Goal: Task Accomplishment & Management: Use online tool/utility

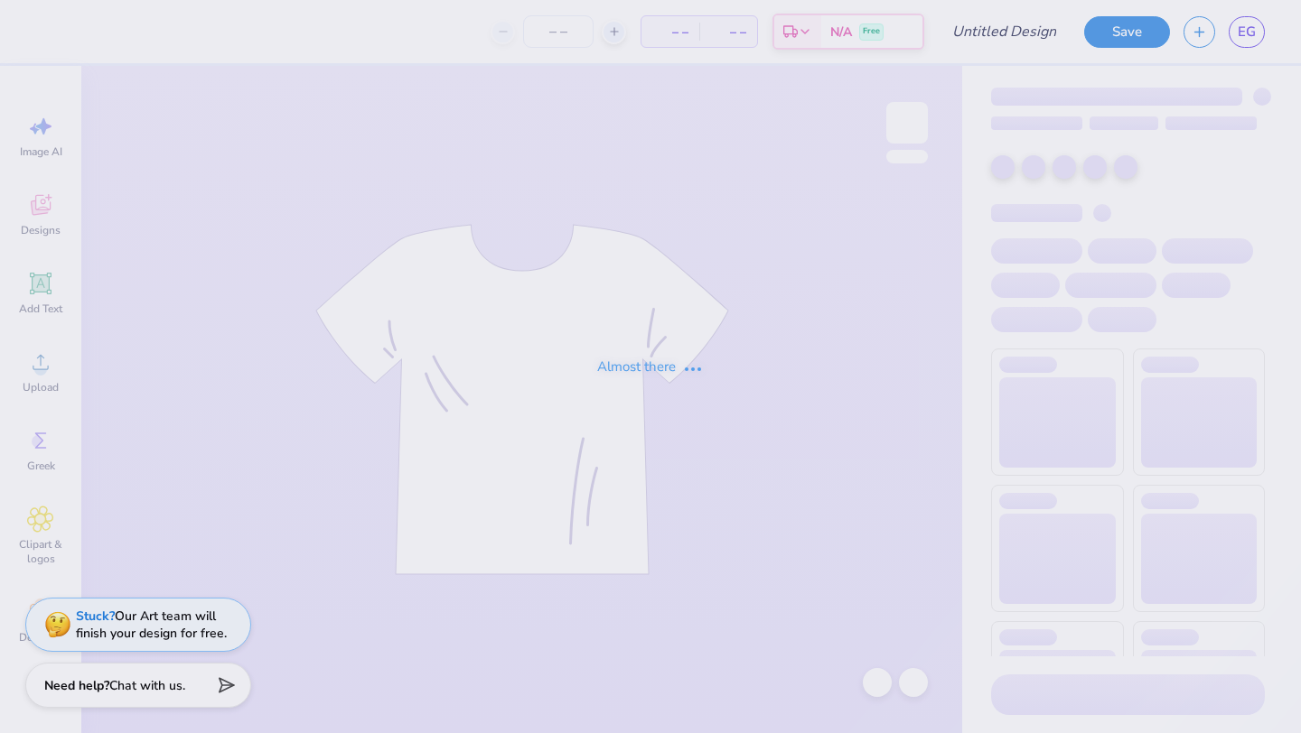
type input "Designs for UDC"
type input "12"
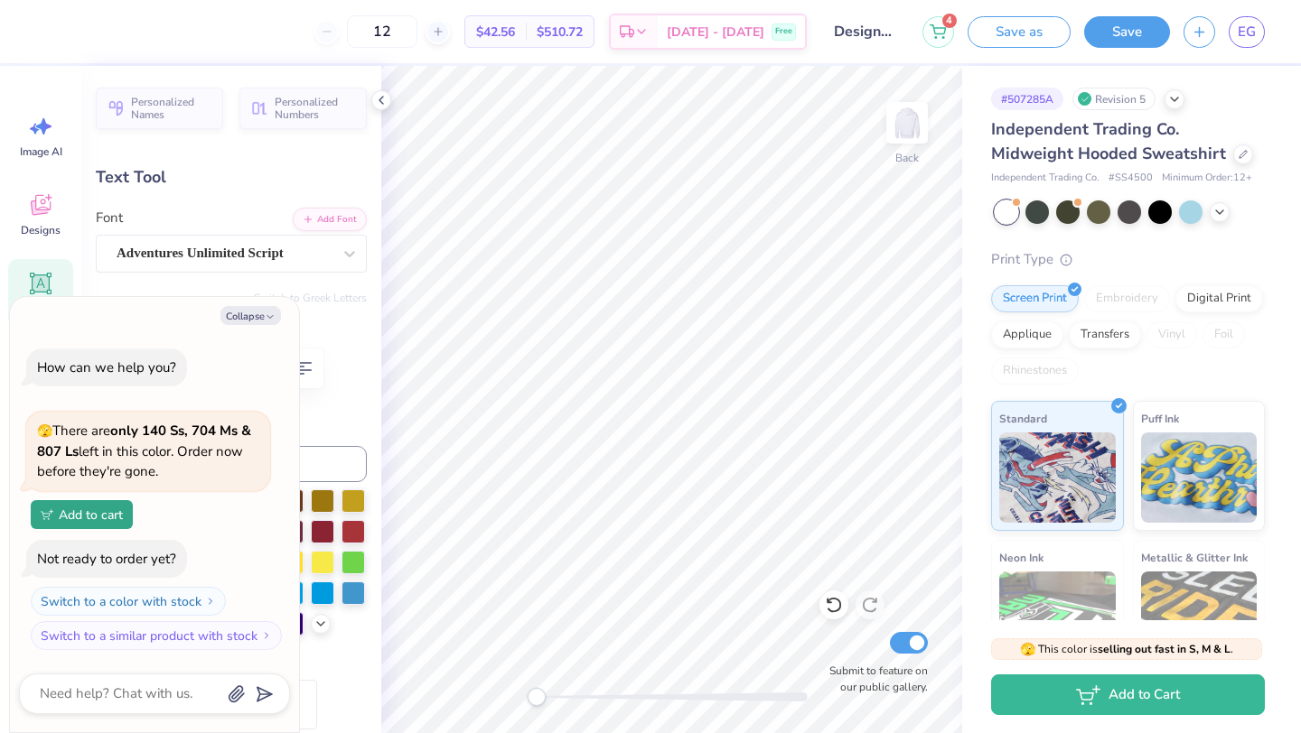
type textarea "x"
type textarea "1"
type textarea "x"
type textarea "19"
type textarea "x"
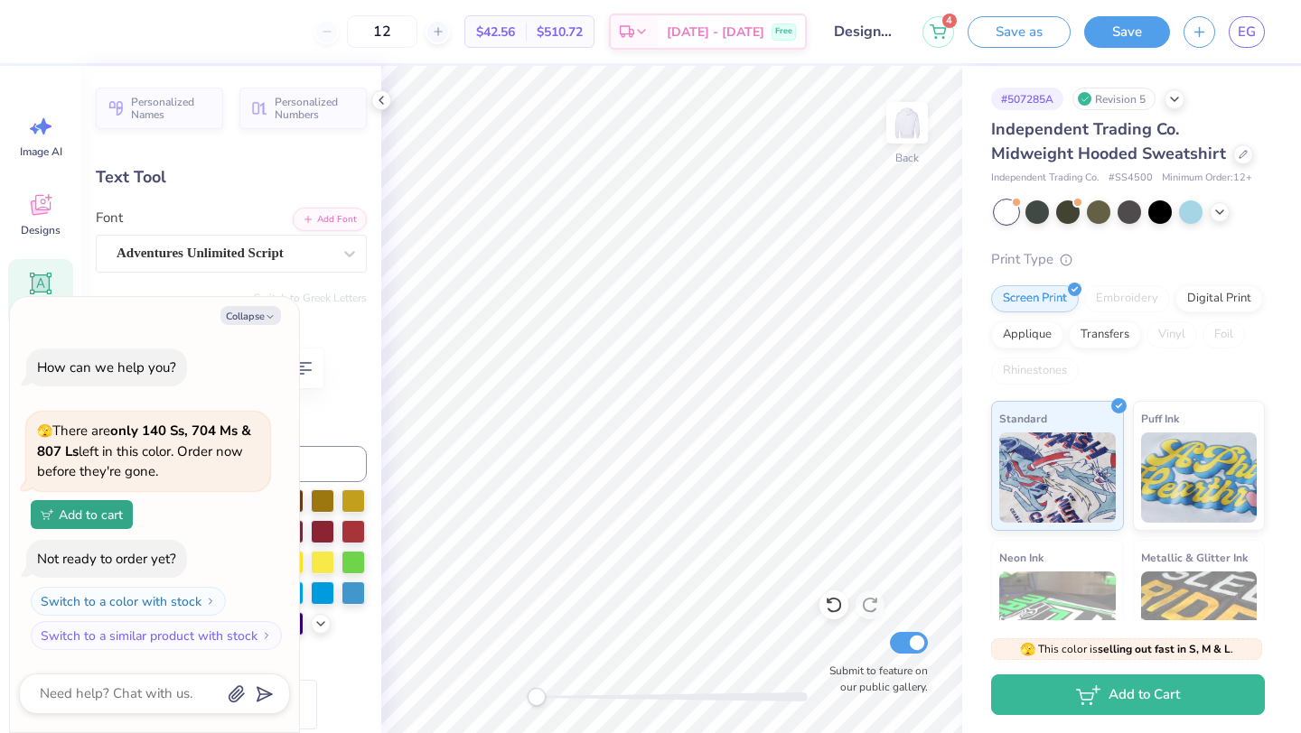
type input "0.79"
type input "4.56"
type textarea "x"
type textarea "2"
type textarea "x"
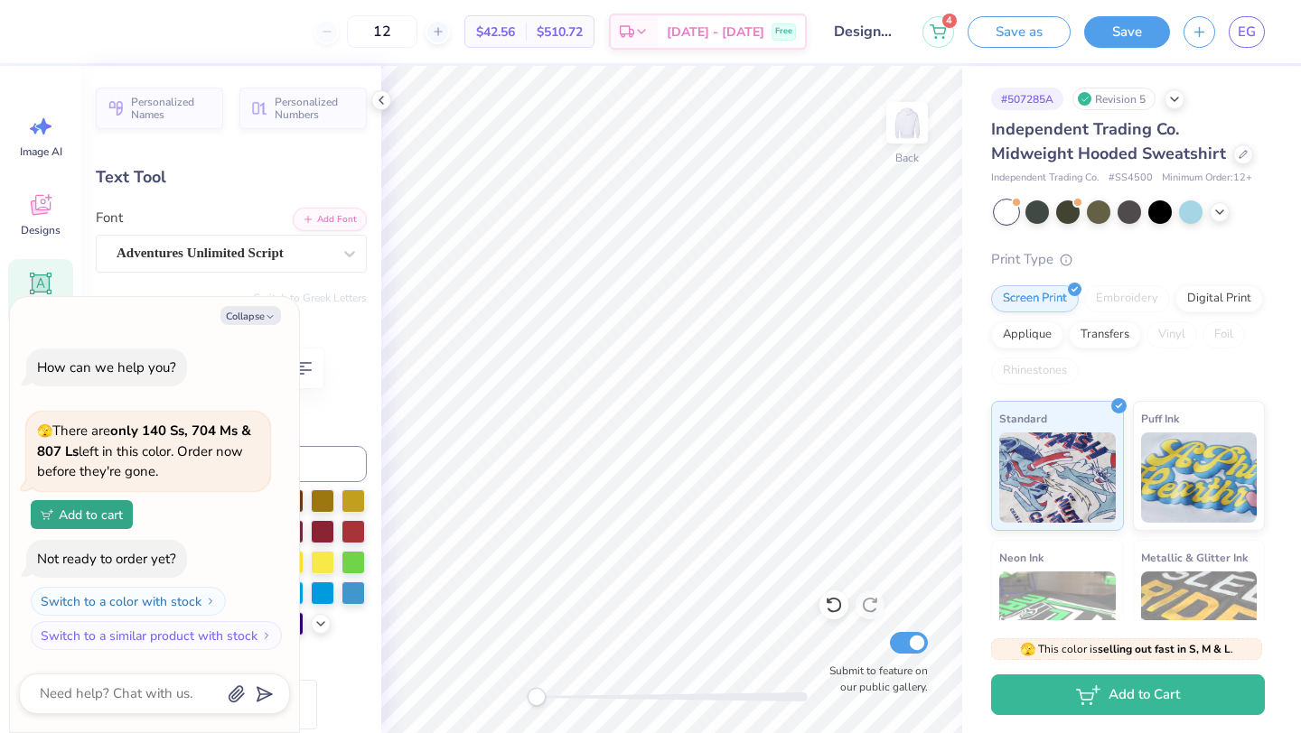
type textarea "9"
type textarea "x"
type textarea "98"
type textarea "x"
type input "0.0"
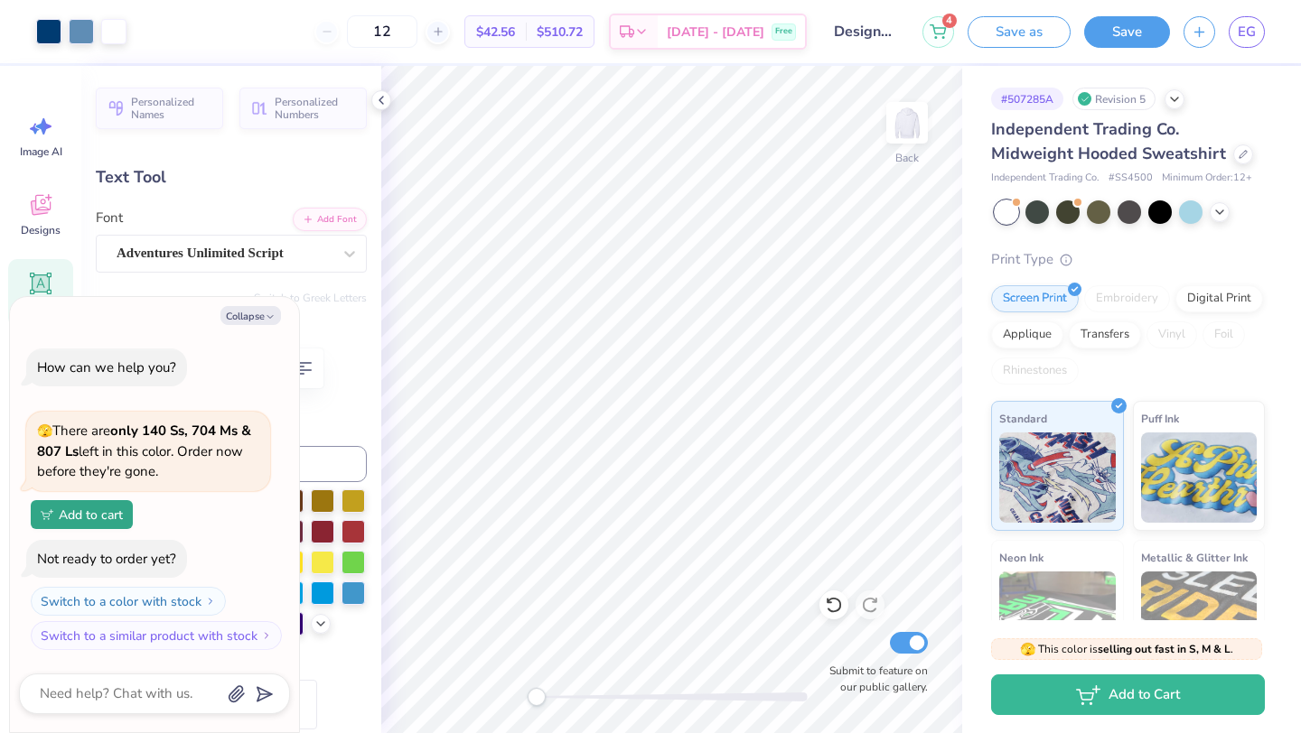
type textarea "x"
type input "0.73"
type input "0.80"
type input "4.45"
type input "-17.8"
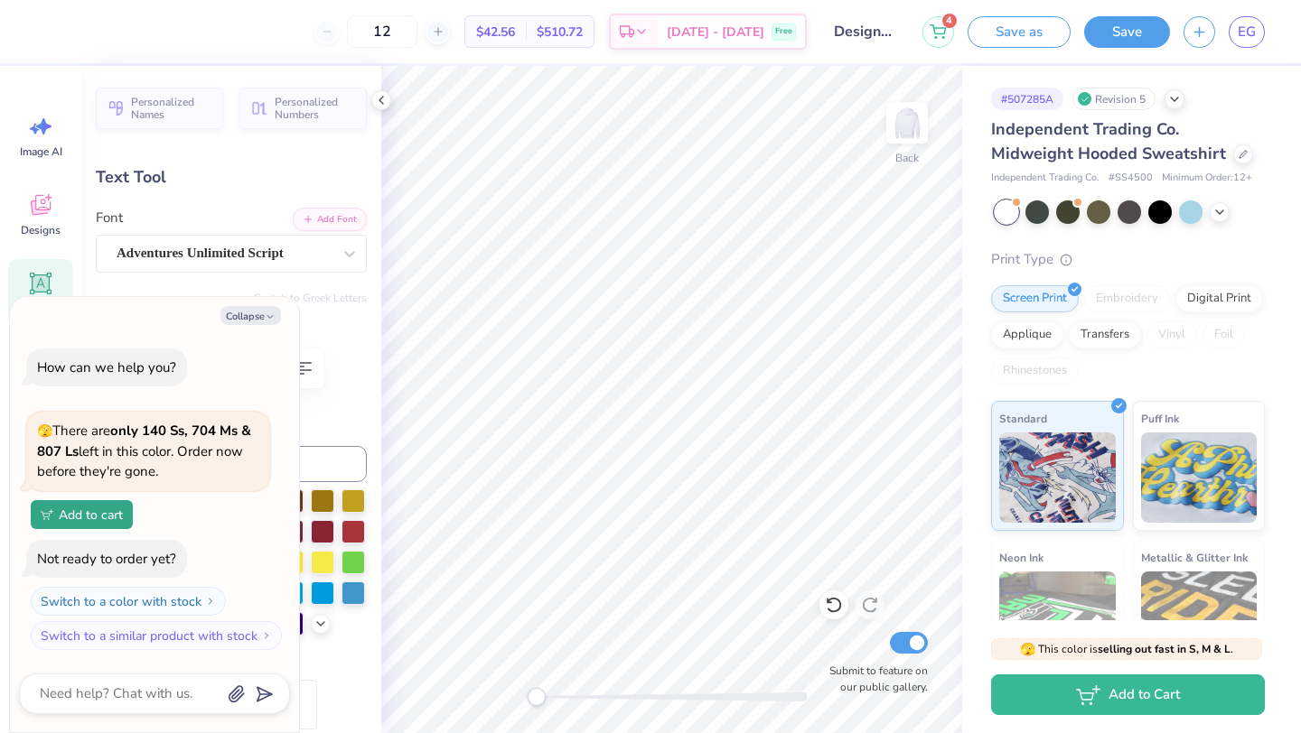
type textarea "x"
type input "0.0"
type textarea "x"
type input "4.42"
type input "-17.8"
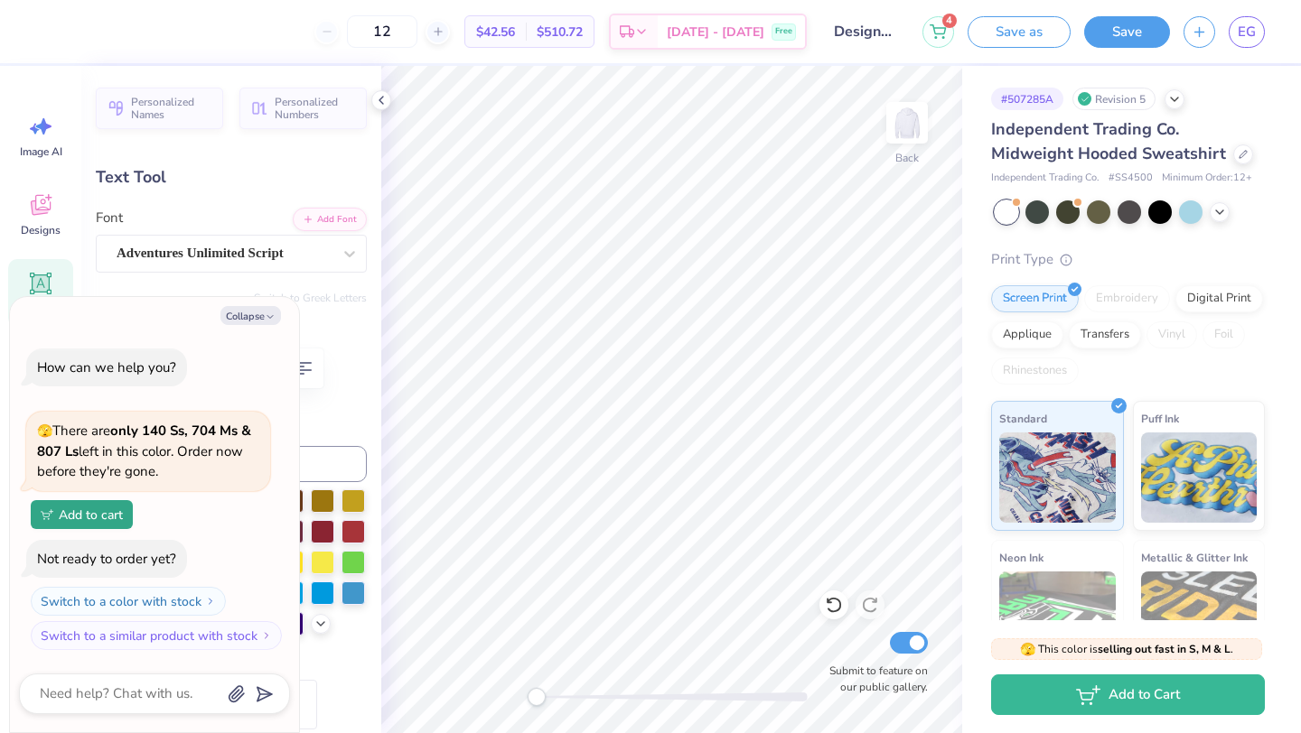
type textarea "x"
type input "0.0"
type textarea "x"
type input "4.52"
type input "-17.8"
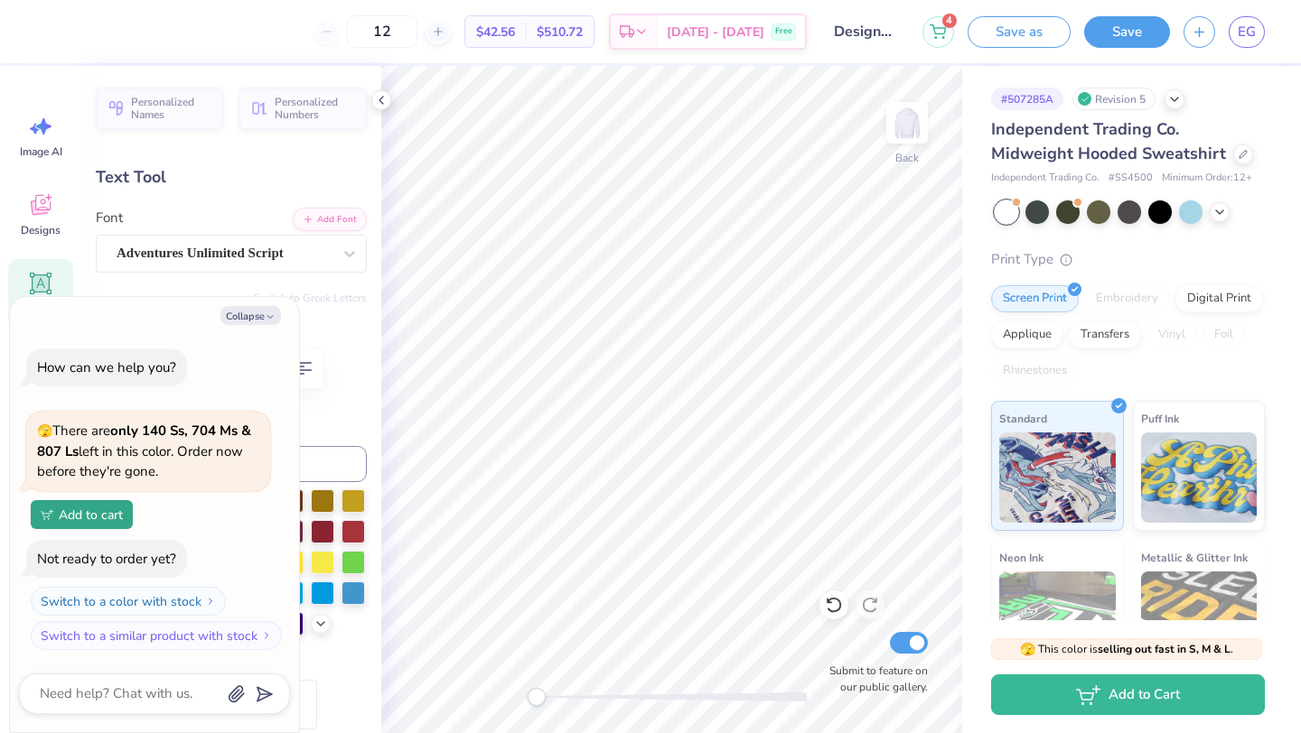
type textarea "x"
type input "0.0"
click at [1238, 153] on icon at bounding box center [1242, 152] width 9 height 9
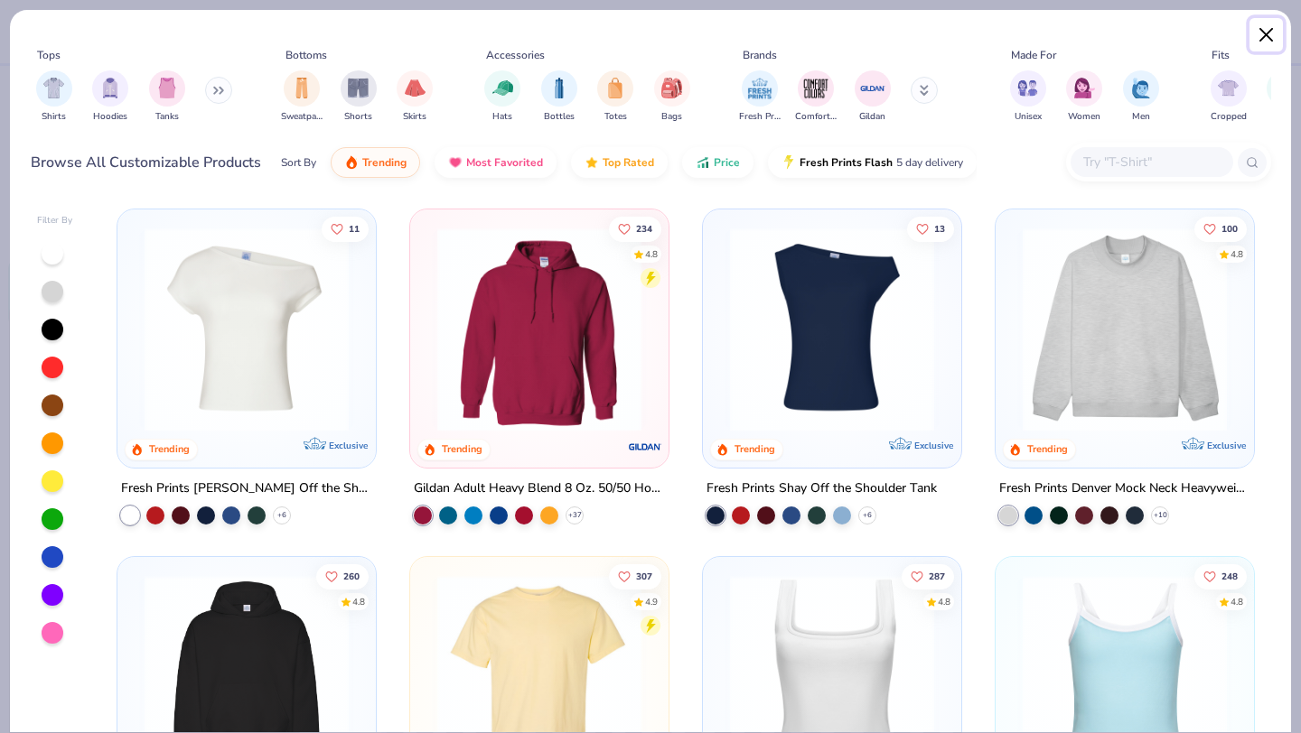
click at [1271, 31] on button "Close" at bounding box center [1266, 35] width 34 height 34
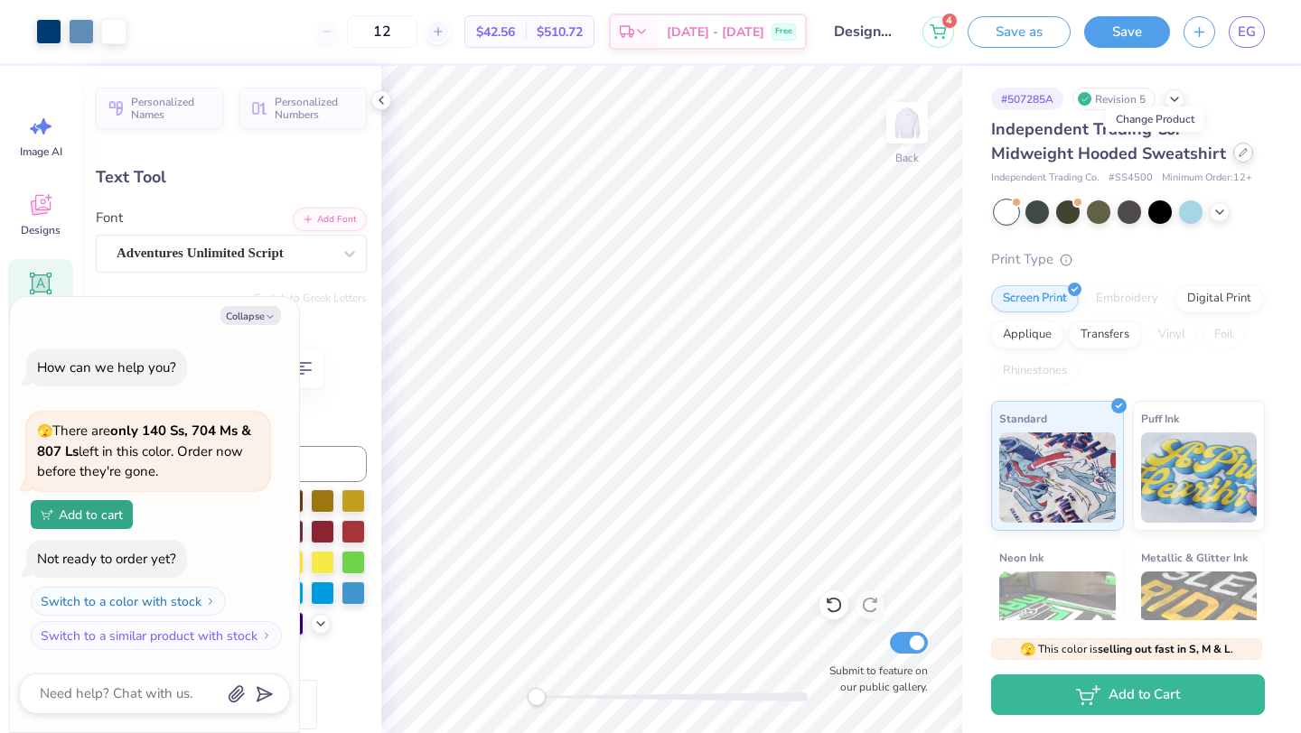
click at [1233, 160] on div at bounding box center [1243, 153] width 20 height 20
type textarea "x"
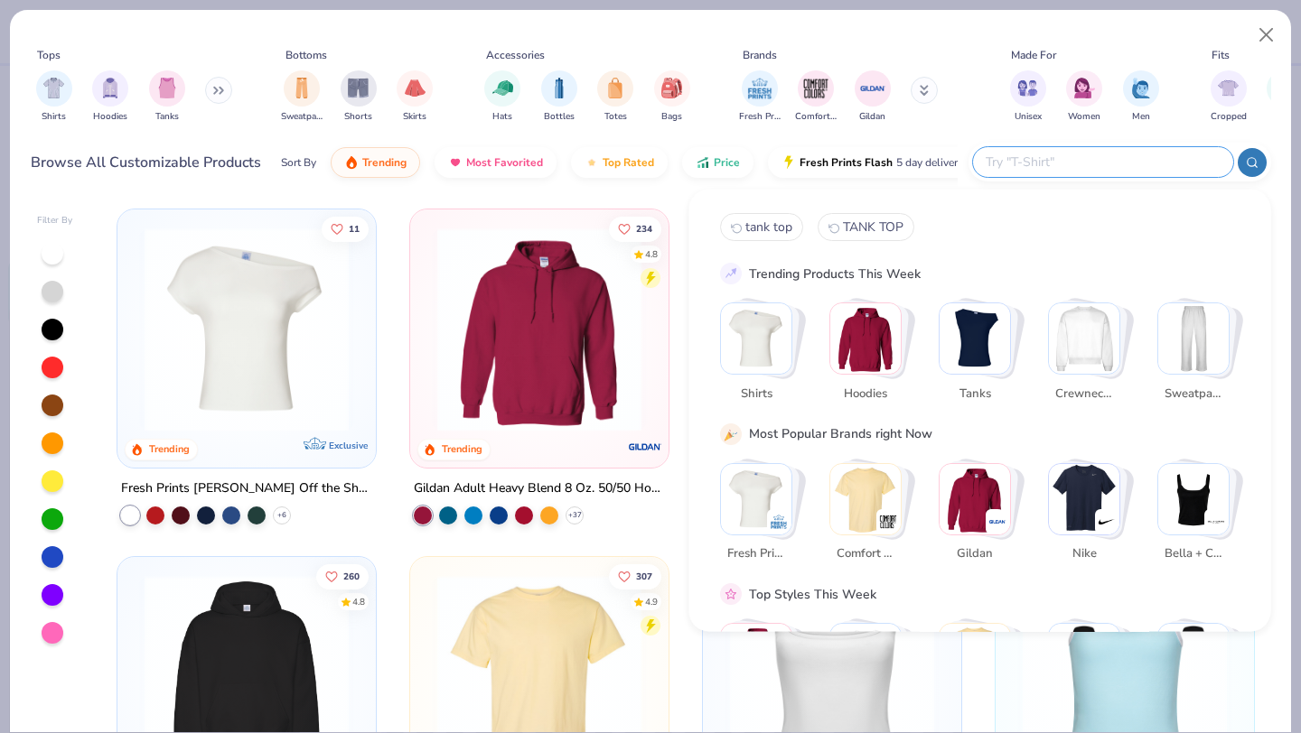
click at [1127, 162] on input "text" at bounding box center [1102, 162] width 237 height 21
type input "crewneck"
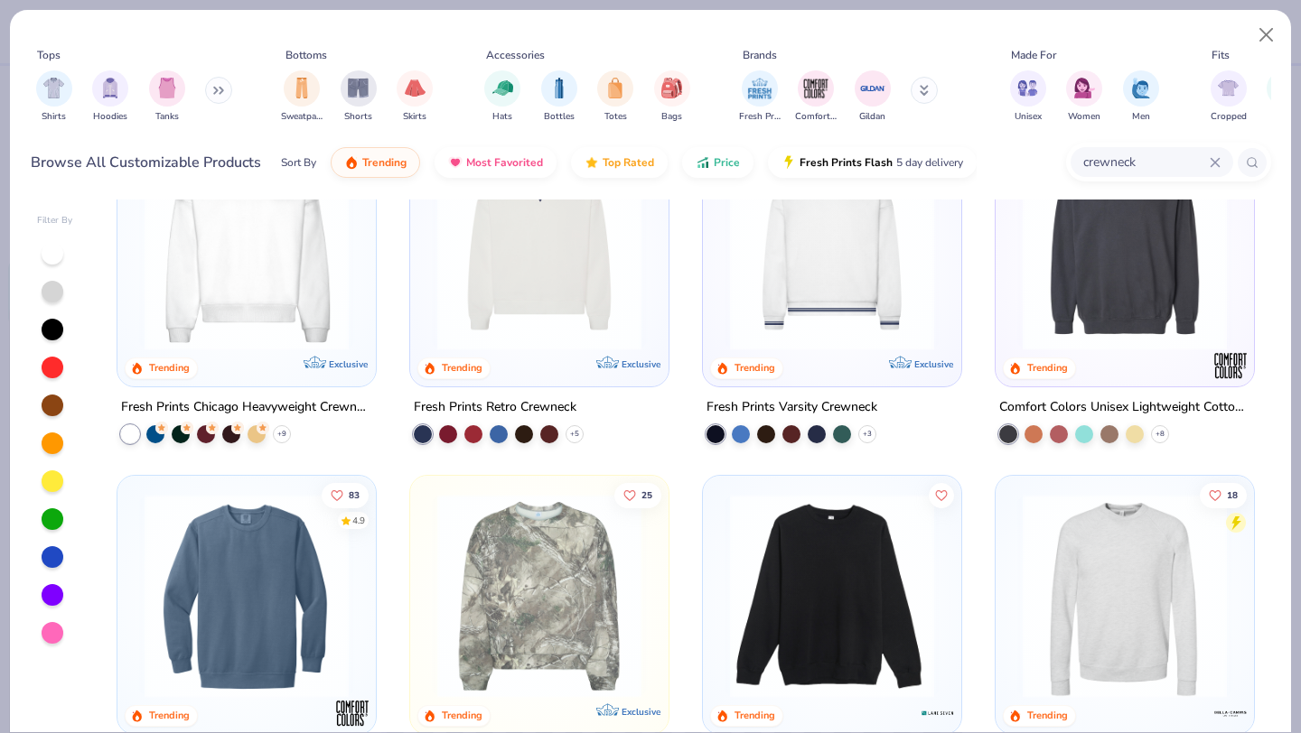
scroll to position [153, 0]
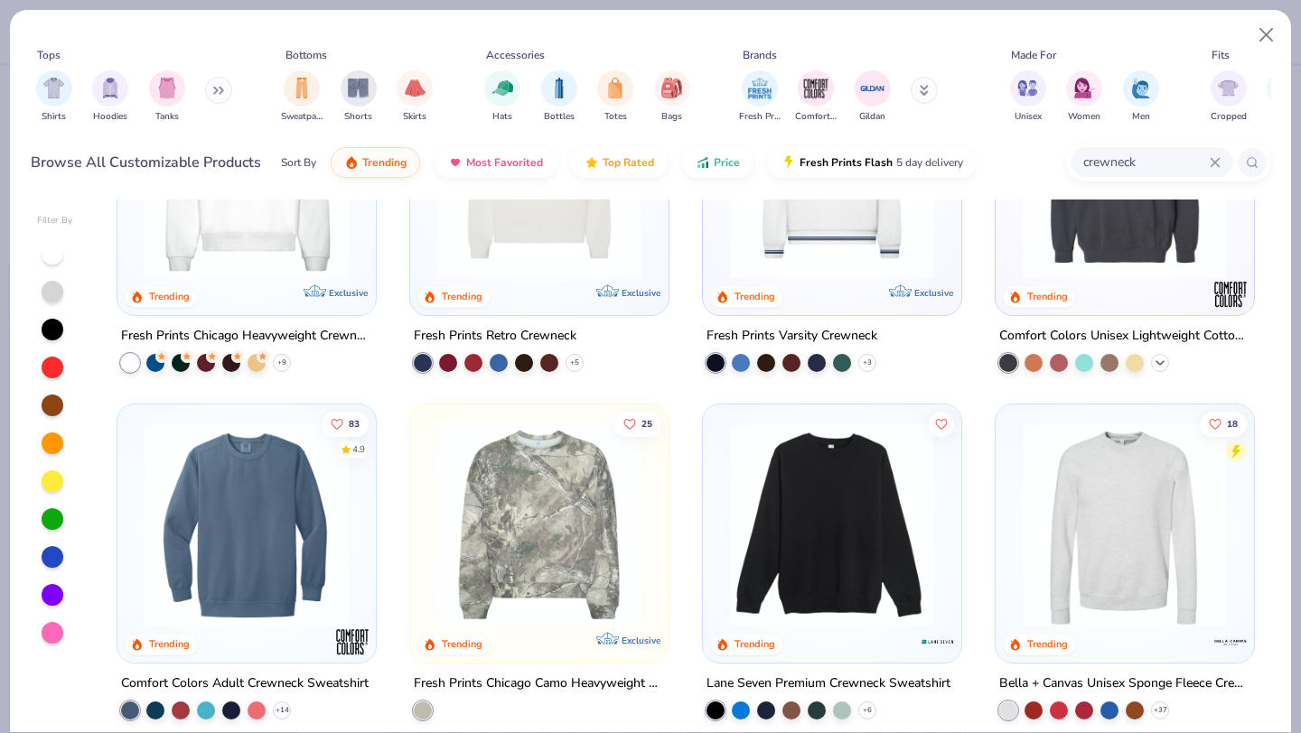
click at [1163, 358] on icon at bounding box center [1159, 363] width 14 height 14
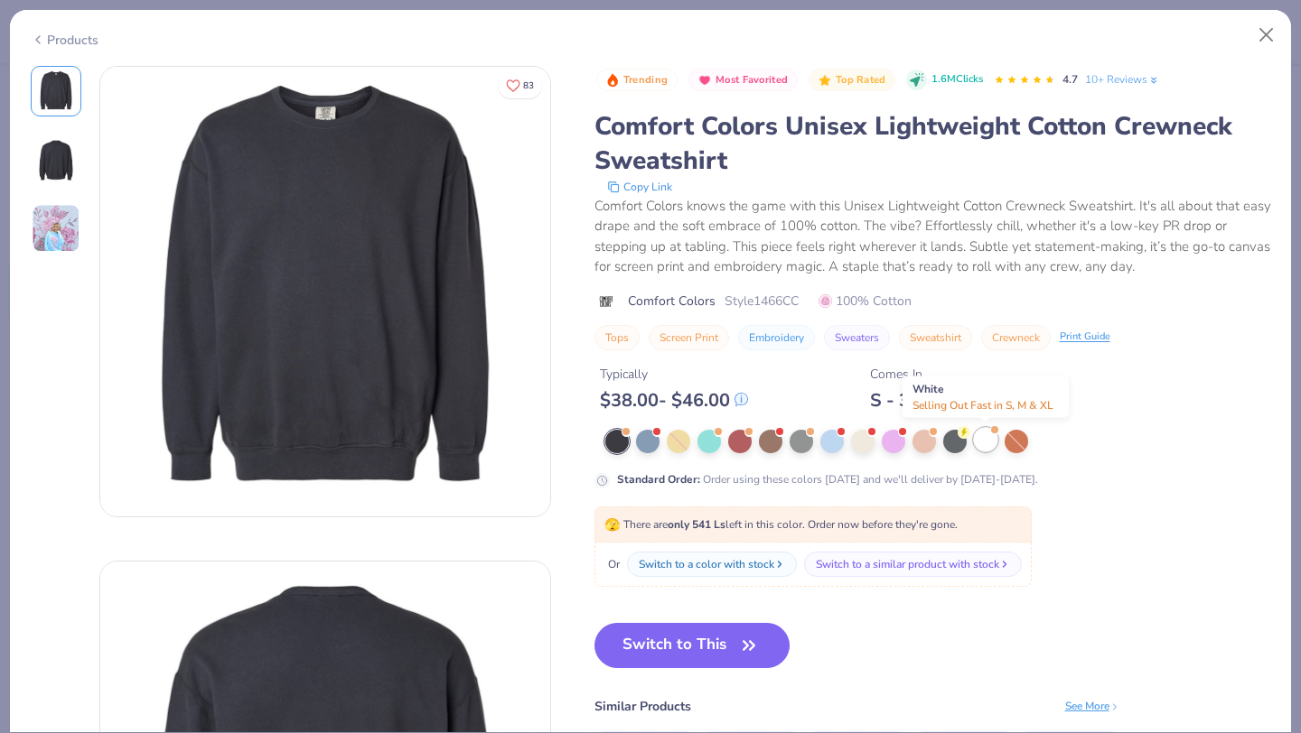
click at [979, 433] on div at bounding box center [985, 439] width 23 height 23
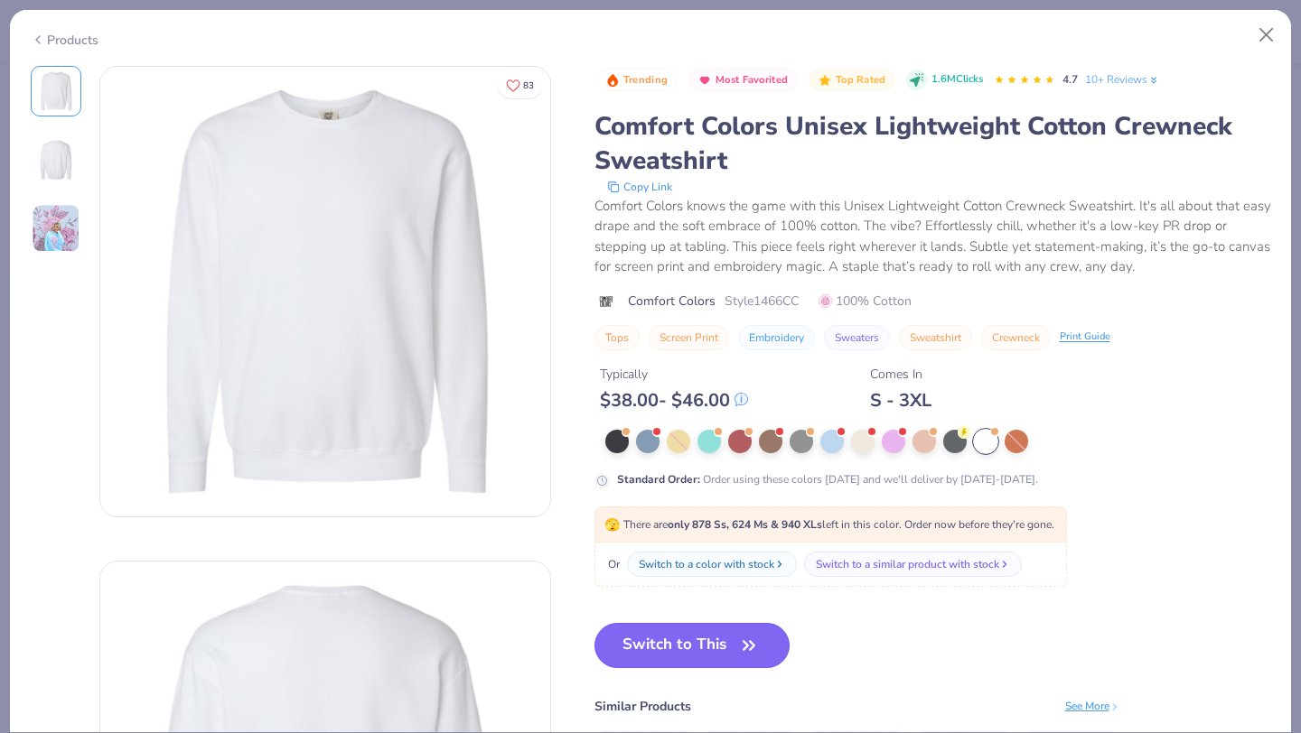
click at [695, 650] on button "Switch to This" at bounding box center [692, 645] width 196 height 45
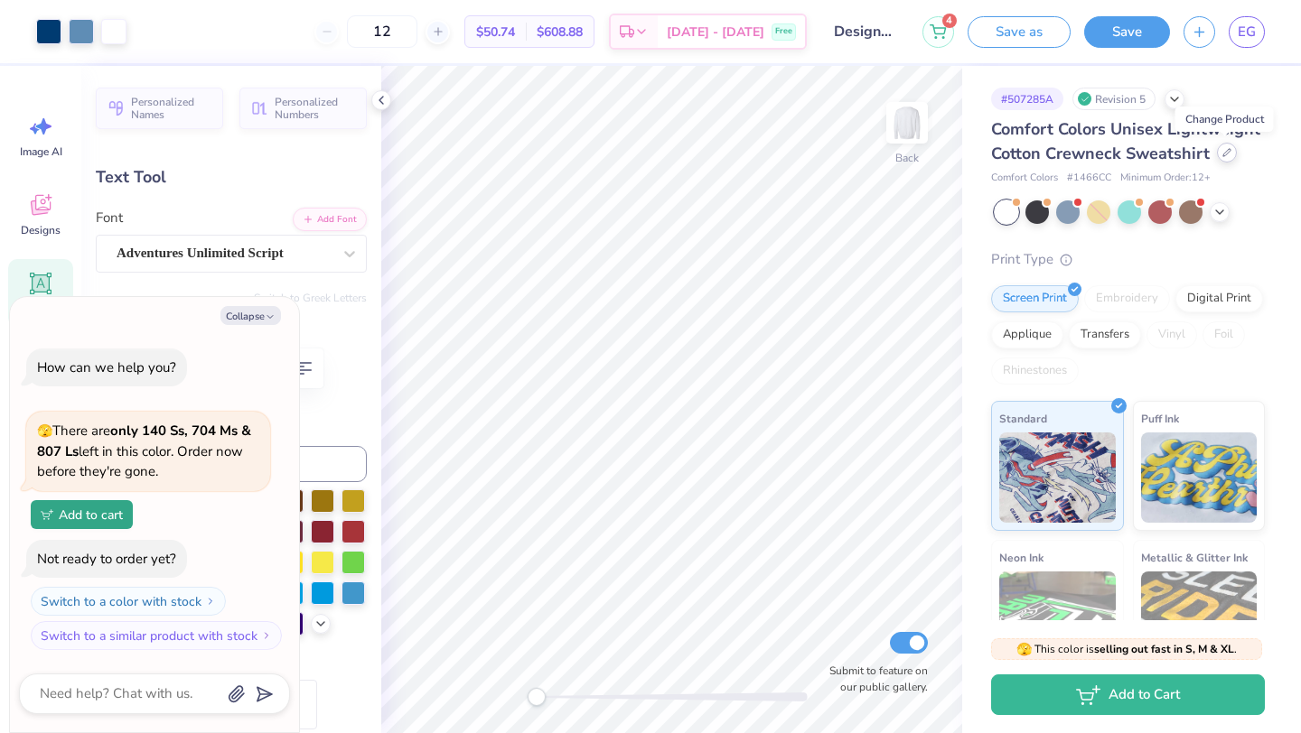
click at [1217, 157] on div at bounding box center [1227, 153] width 20 height 20
type textarea "x"
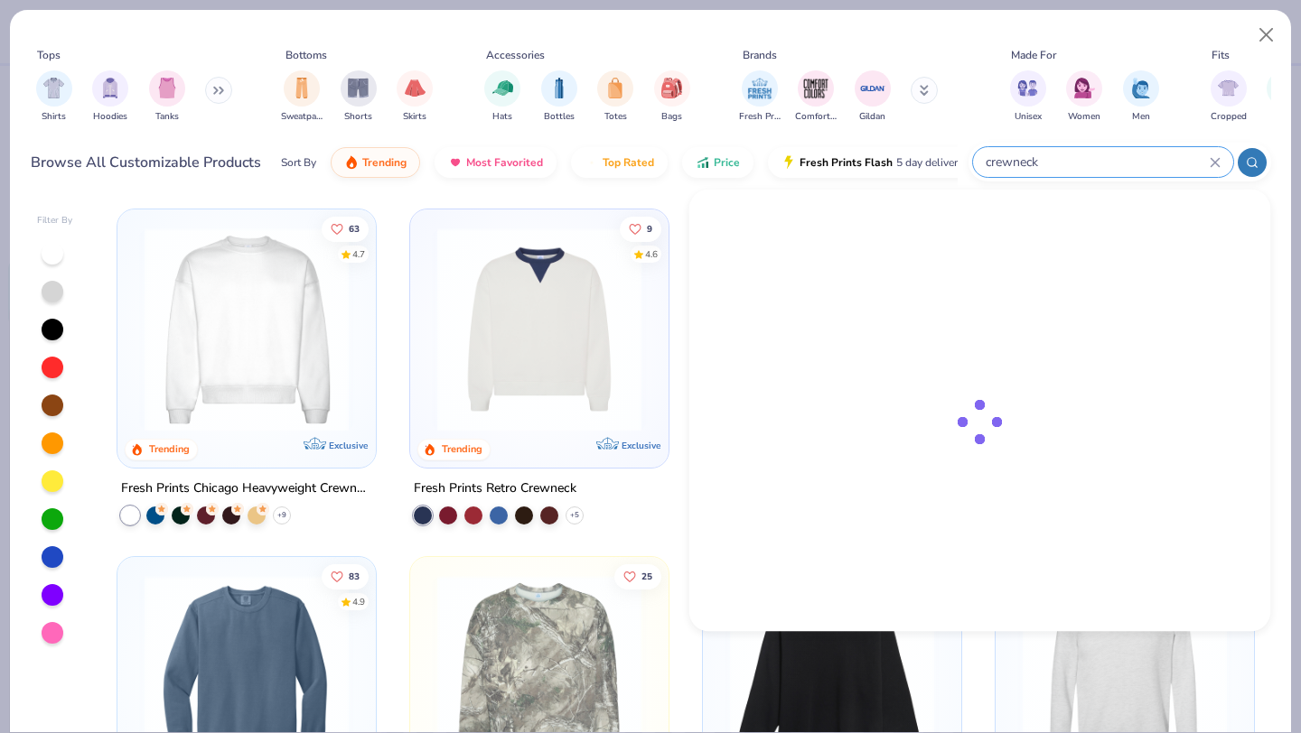
click at [1134, 164] on input "crewneck" at bounding box center [1097, 162] width 226 height 21
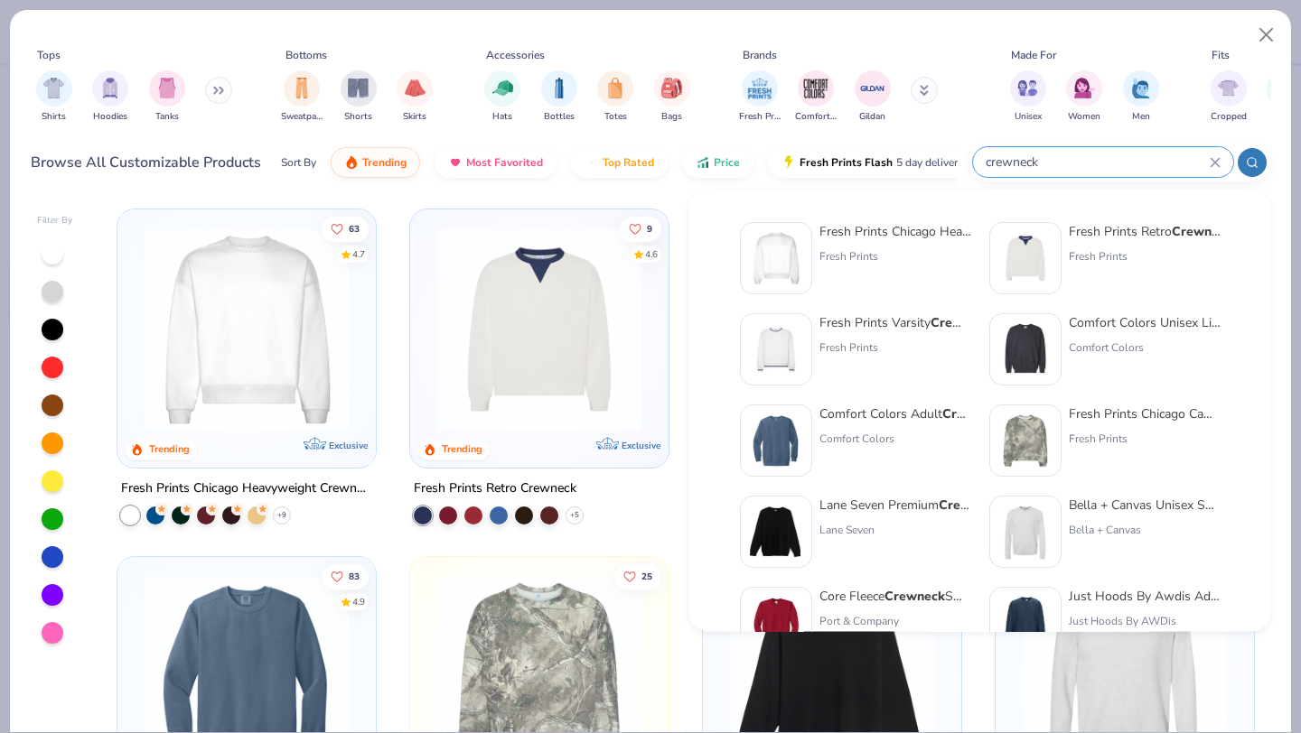
click at [1134, 164] on input "crewneck" at bounding box center [1097, 162] width 226 height 21
click at [1217, 160] on icon at bounding box center [1214, 162] width 8 height 8
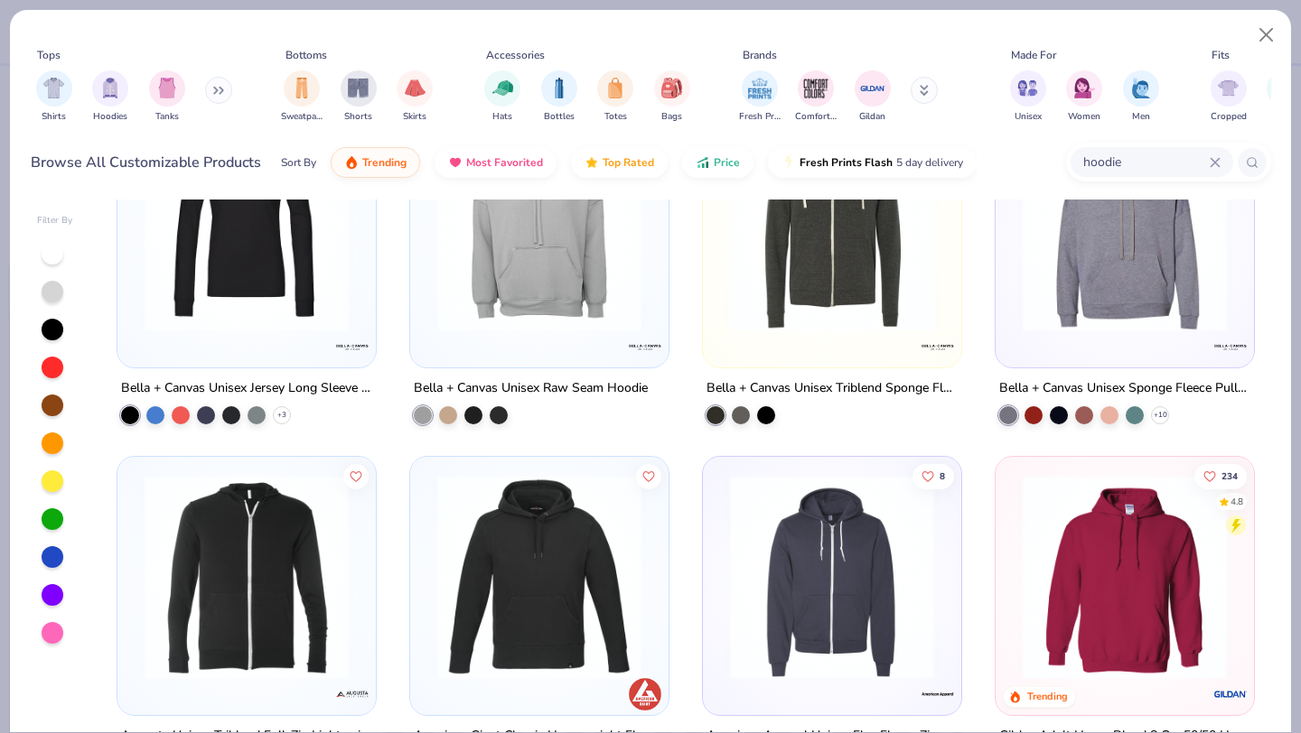
scroll to position [4277, 0]
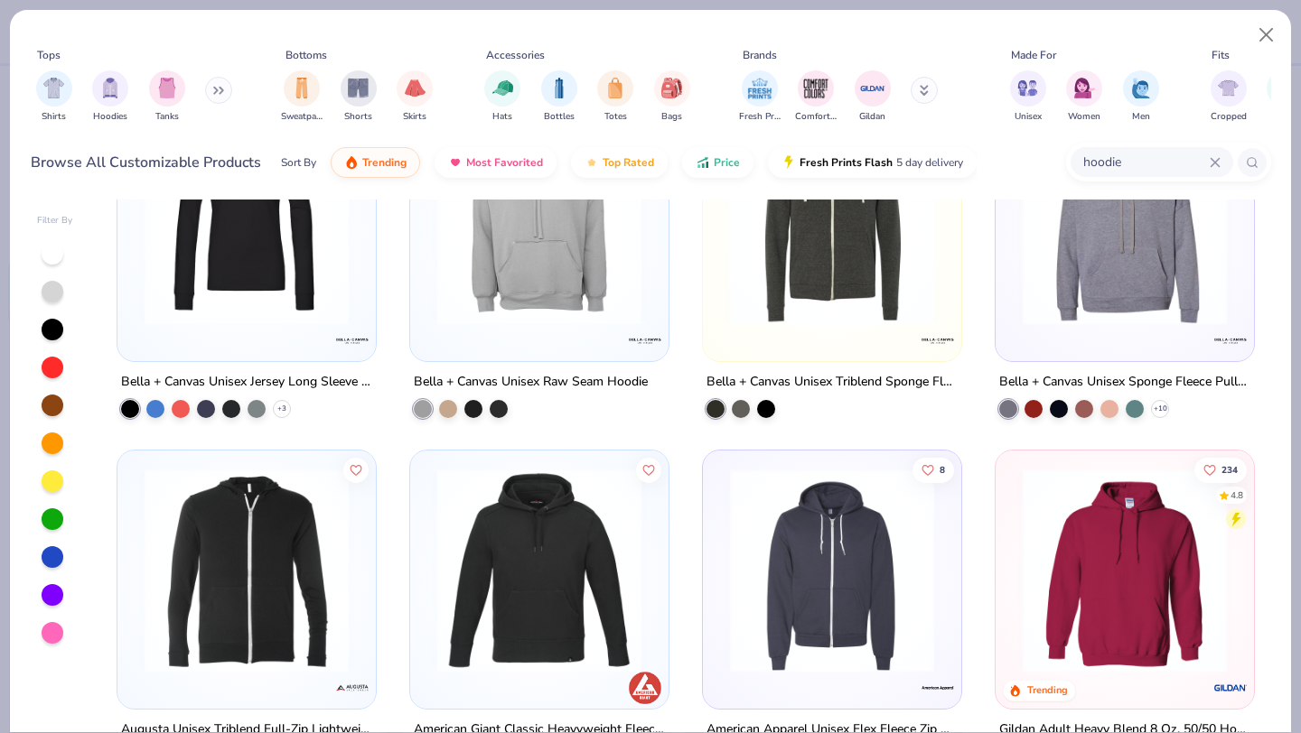
click at [1134, 156] on input "hoodie" at bounding box center [1145, 162] width 128 height 21
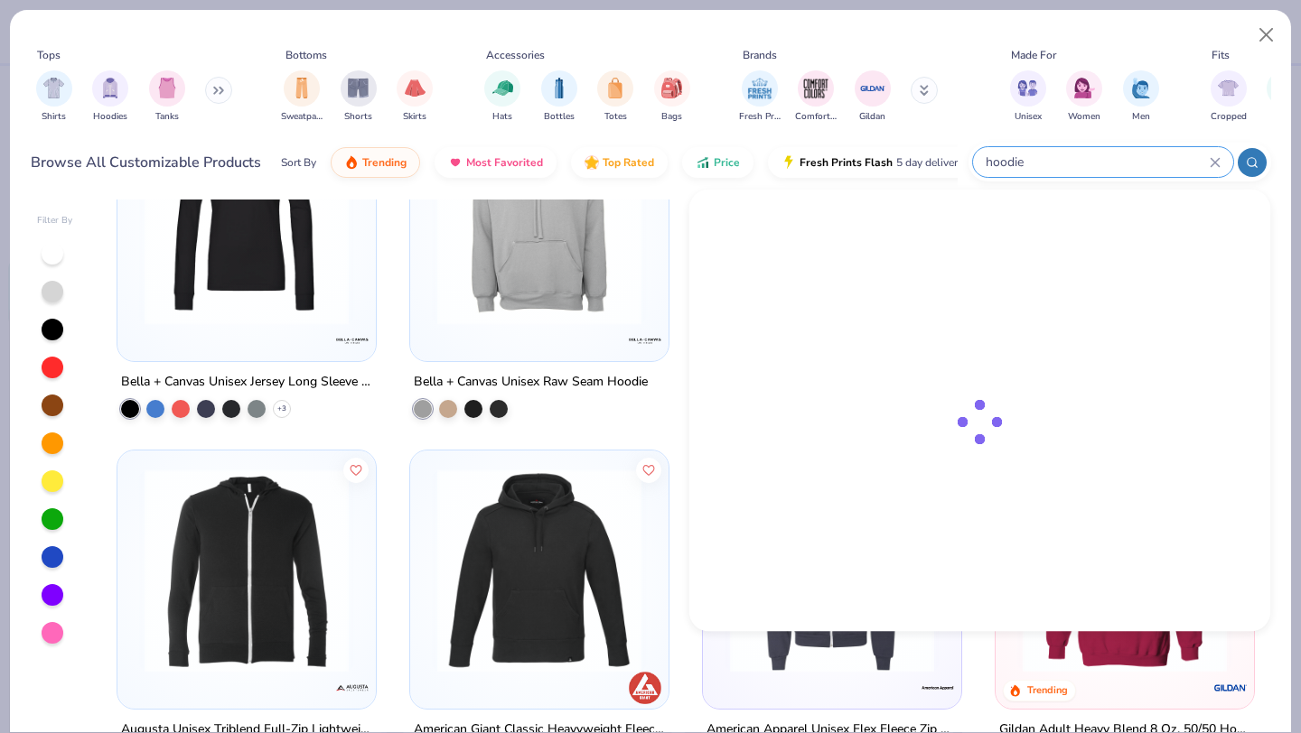
click at [1134, 156] on input "hoodie" at bounding box center [1097, 162] width 226 height 21
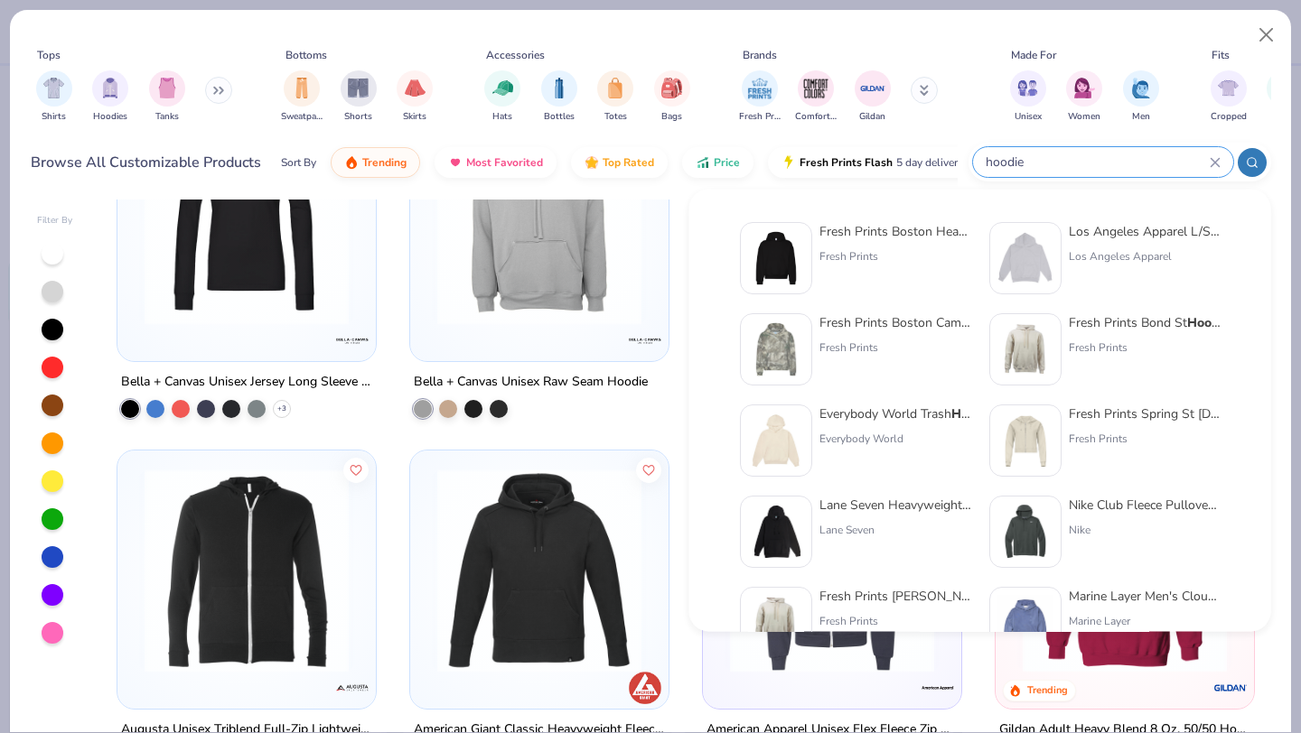
click at [1134, 156] on input "hoodie" at bounding box center [1097, 162] width 226 height 21
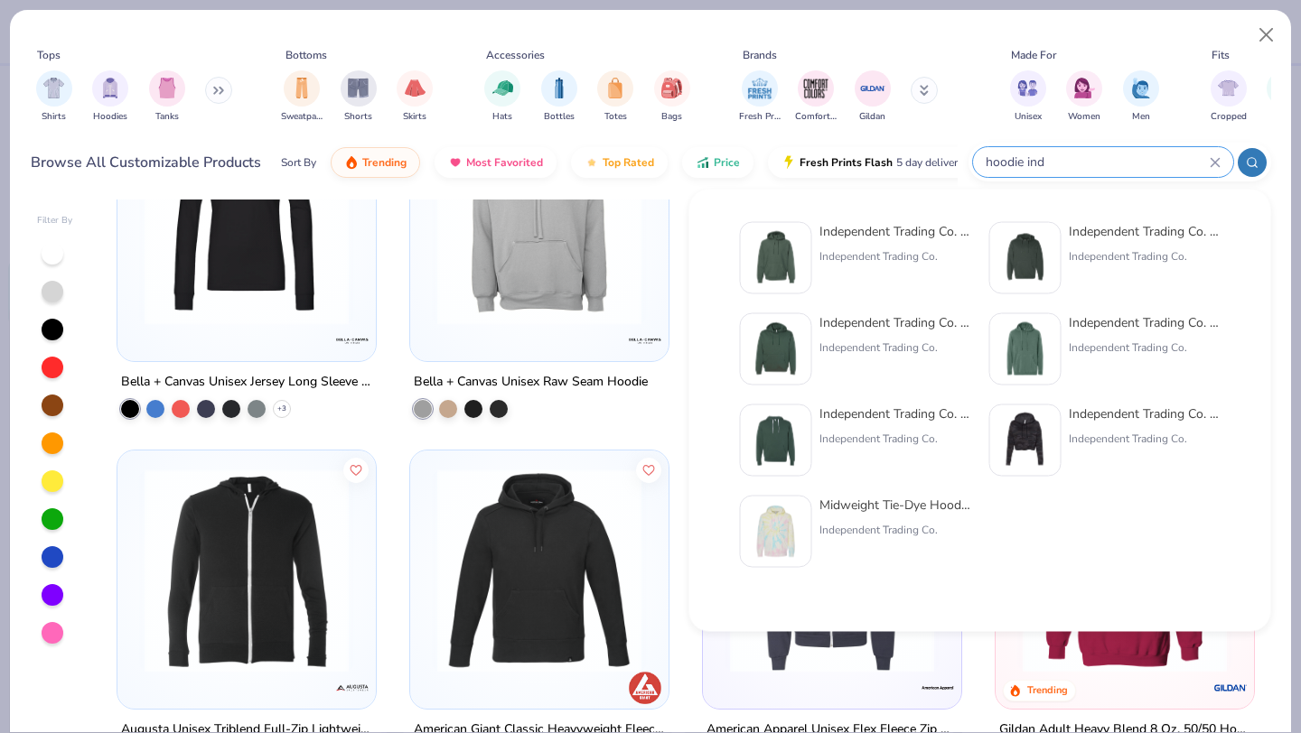
type input "hoodie ind"
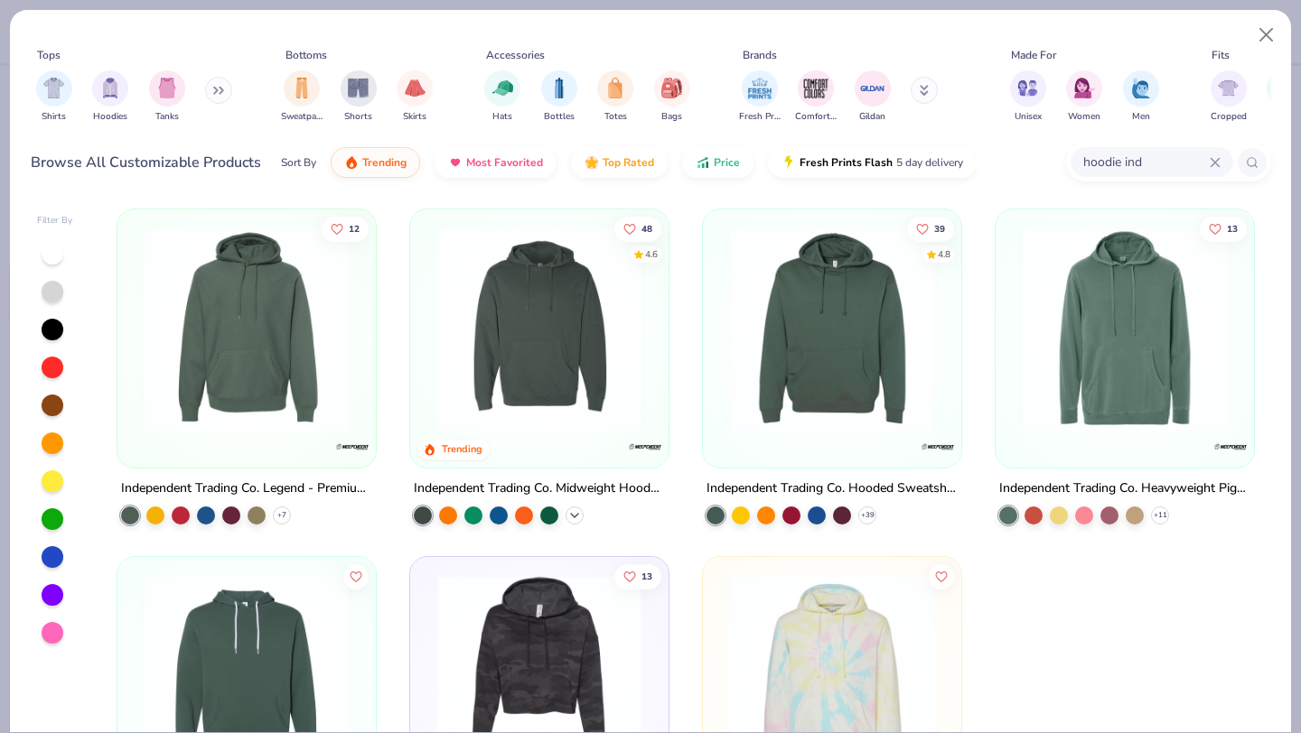
click at [574, 515] on icon at bounding box center [574, 516] width 14 height 14
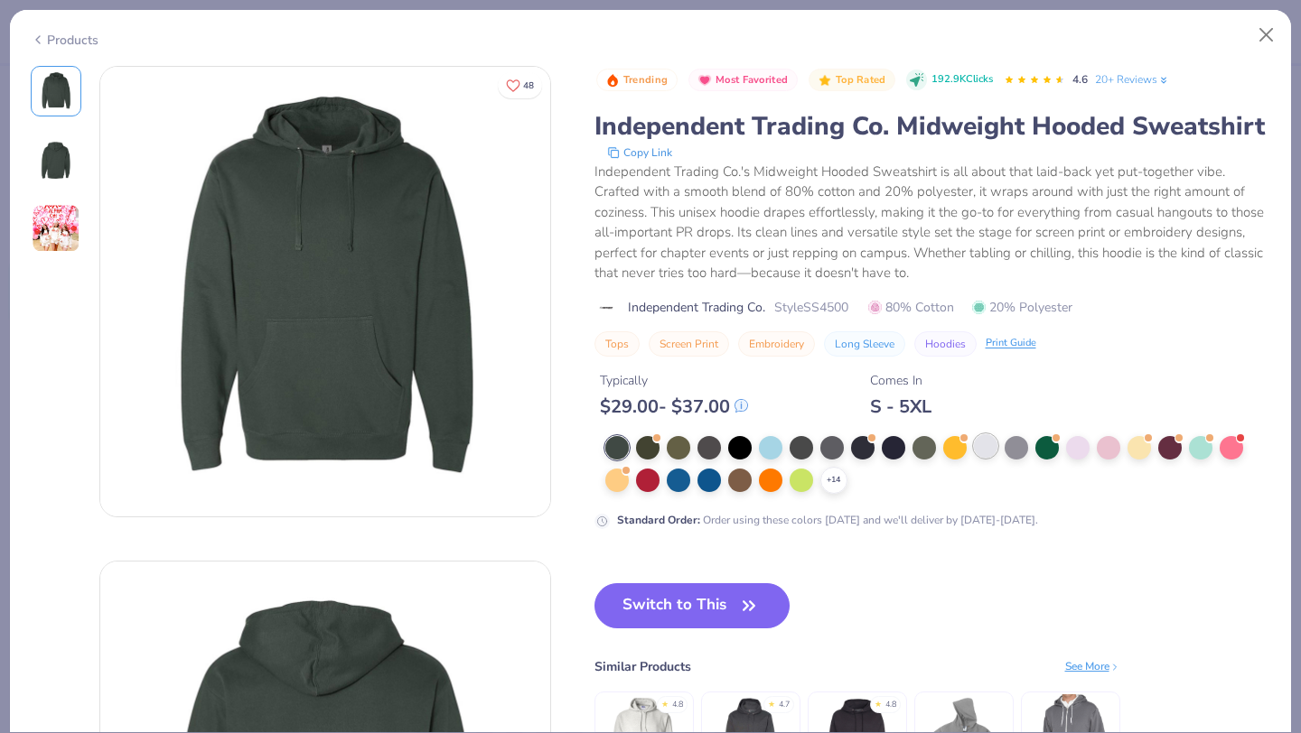
click at [978, 452] on div at bounding box center [985, 445] width 23 height 23
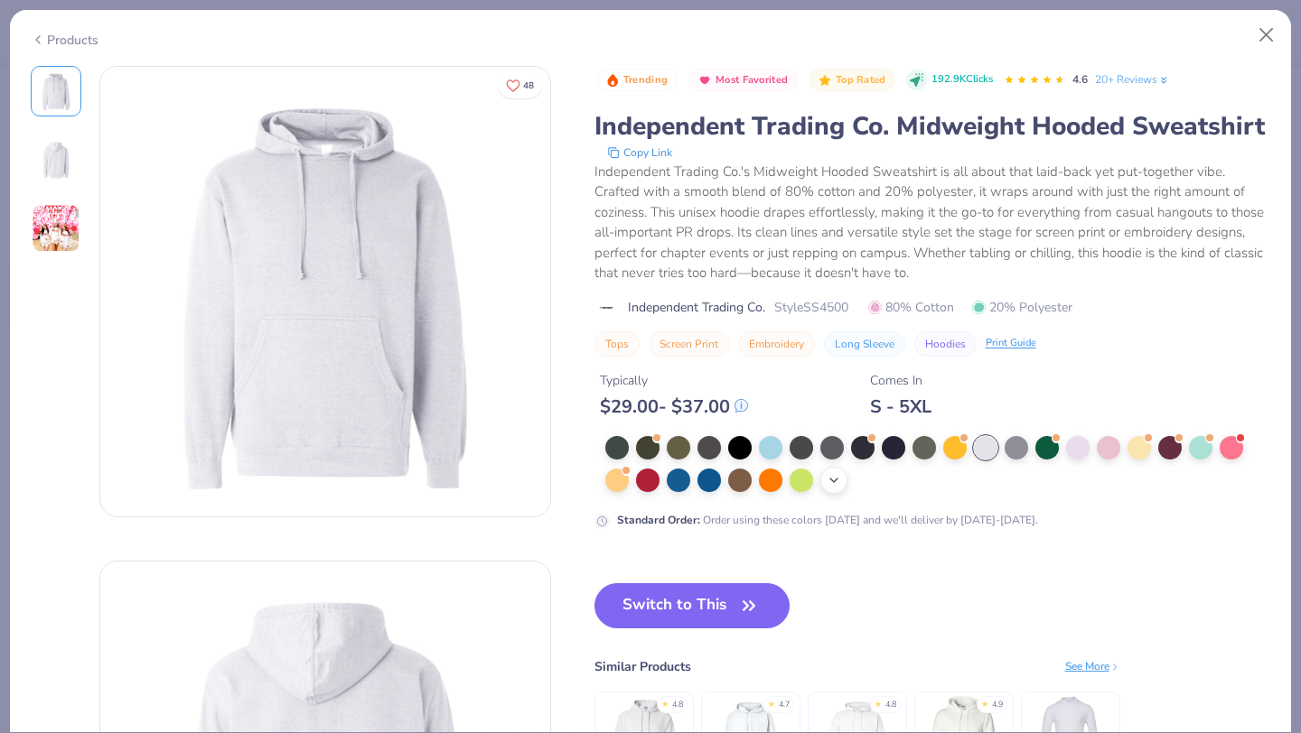
click at [825, 482] on div "+ 14" at bounding box center [833, 480] width 27 height 27
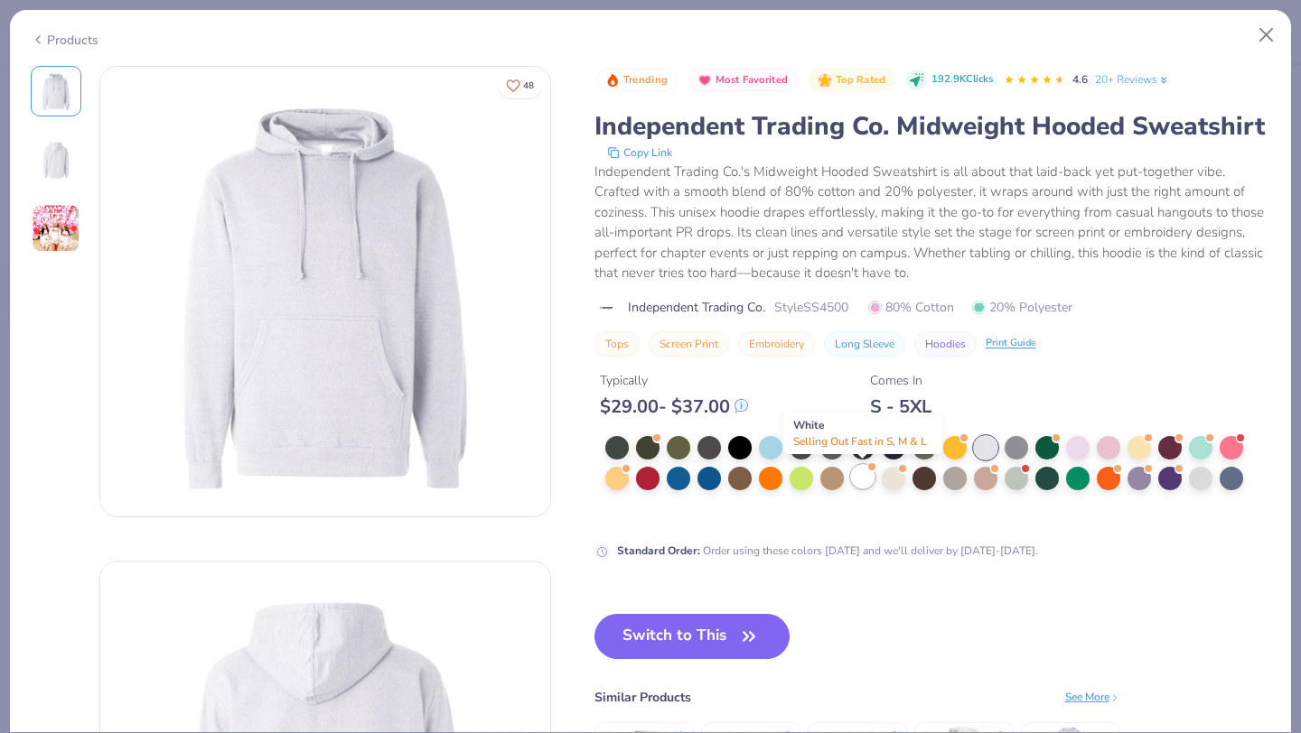
click at [863, 480] on div at bounding box center [862, 476] width 23 height 23
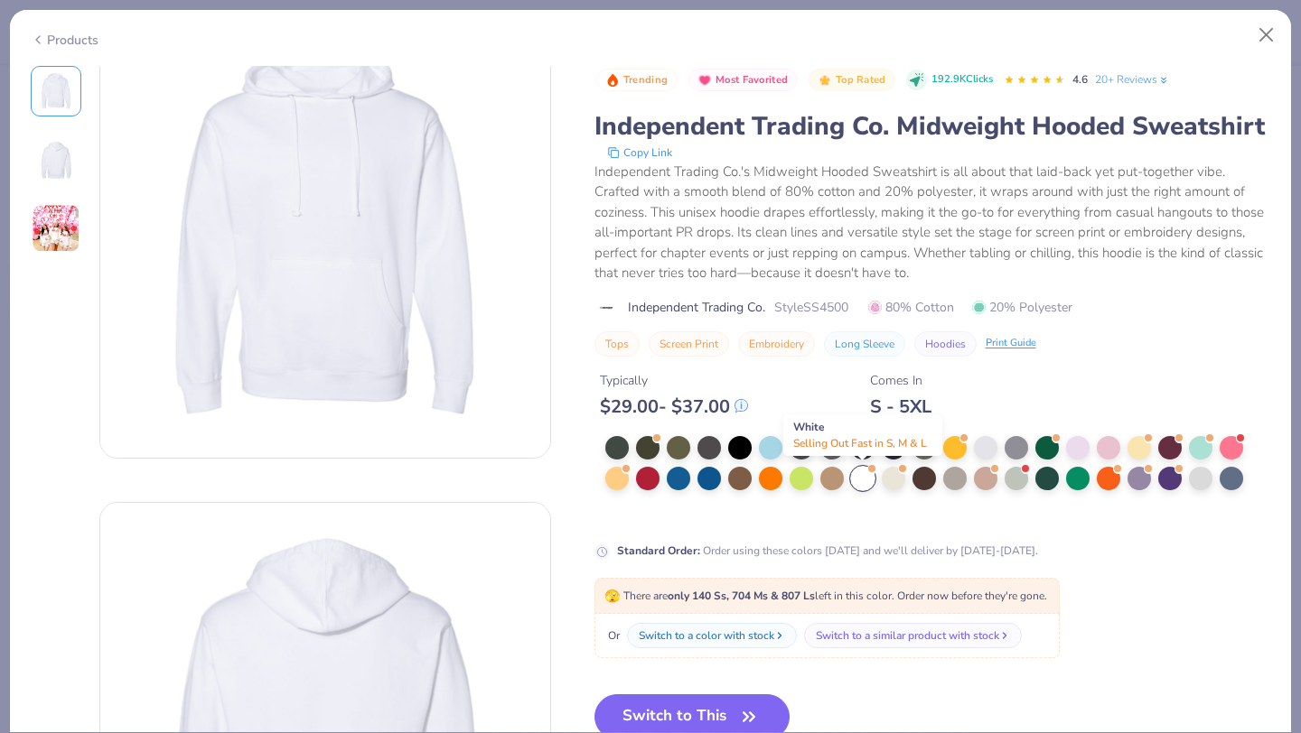
scroll to position [70, 0]
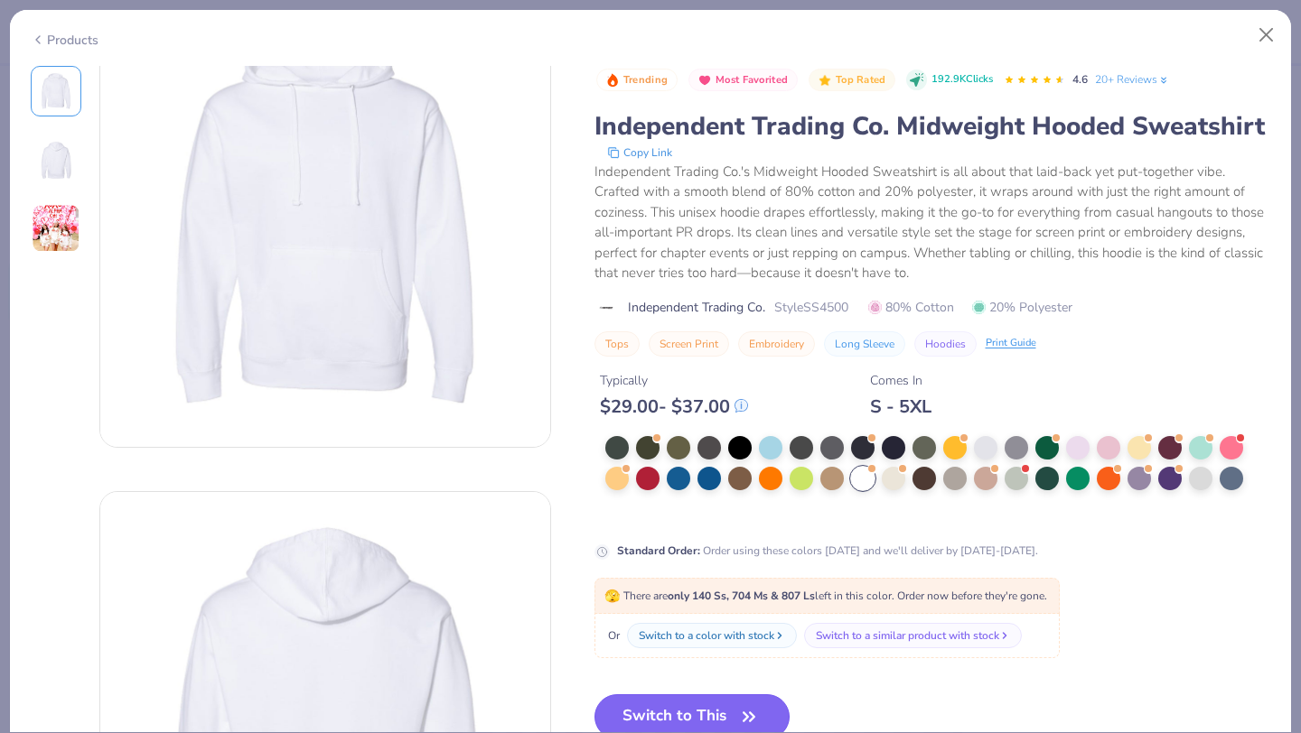
click at [673, 711] on button "Switch to This" at bounding box center [692, 717] width 196 height 45
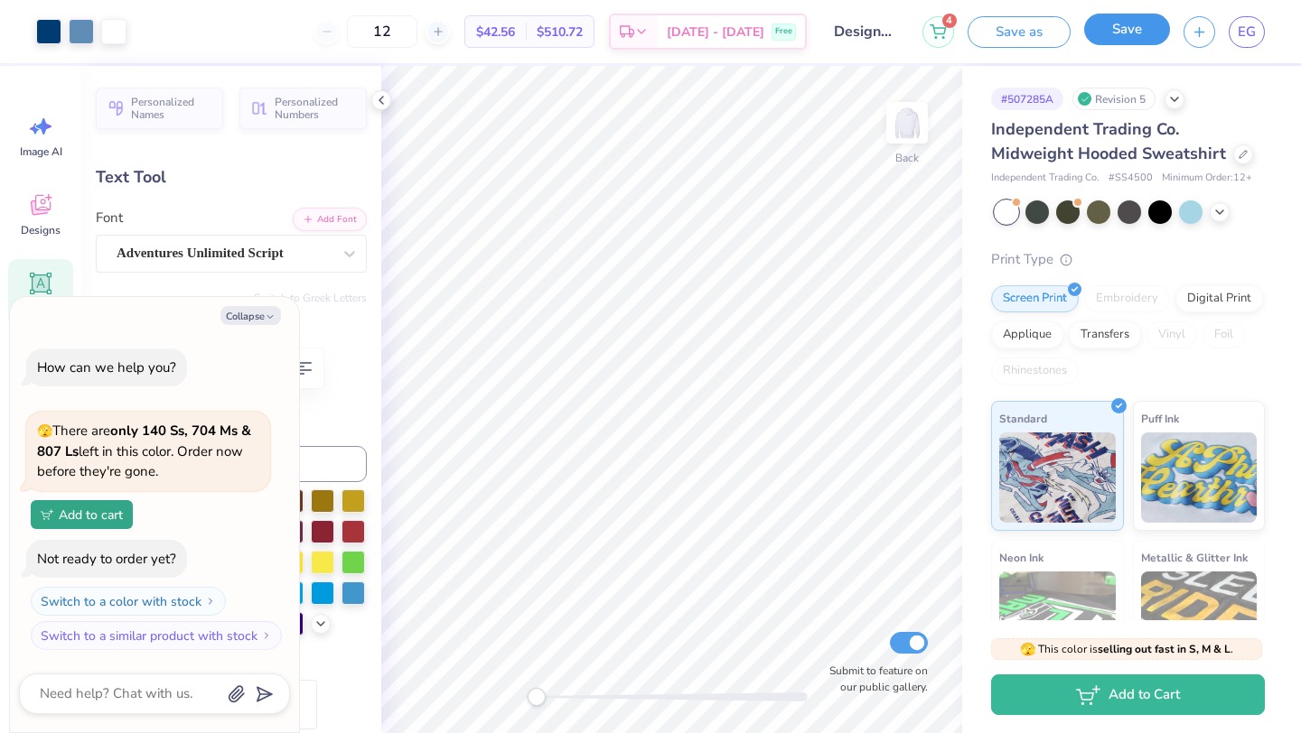
click at [1142, 31] on button "Save" at bounding box center [1127, 30] width 86 height 32
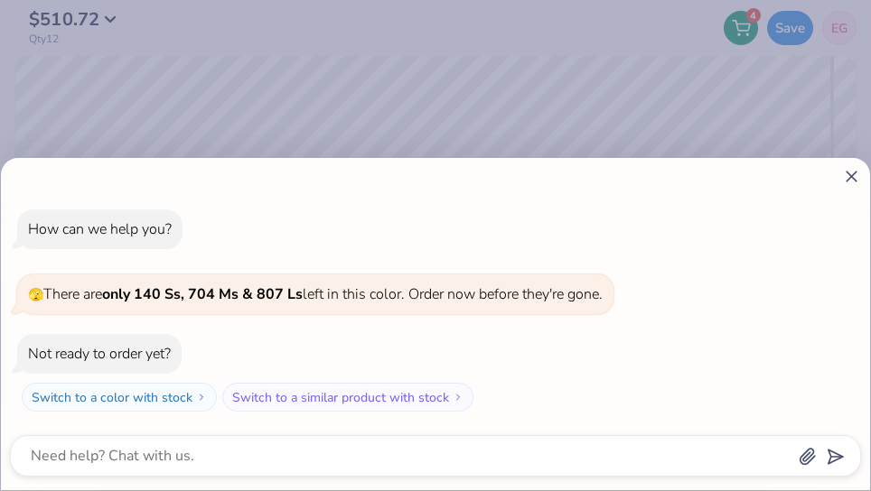
click at [849, 177] on icon at bounding box center [851, 176] width 19 height 19
type textarea "x"
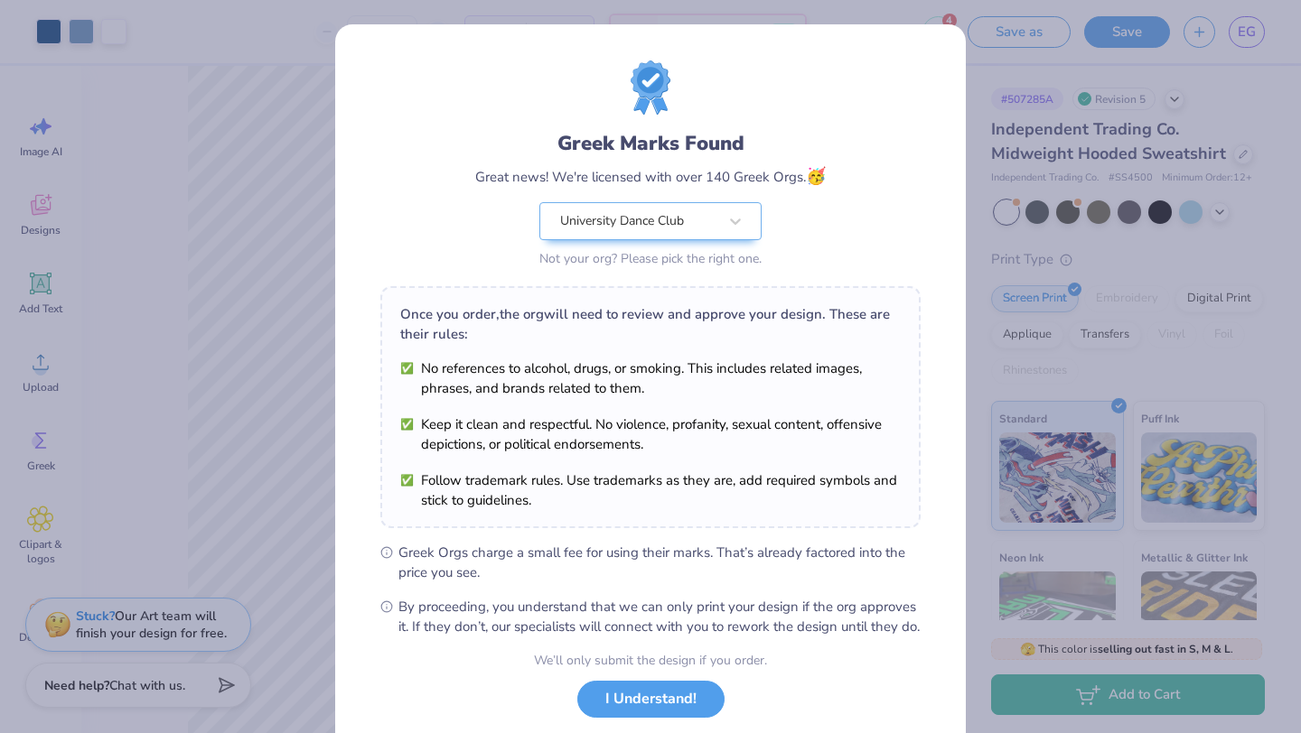
click at [255, 325] on div "Greek Marks Found Great news! We're licensed with over 140 Greek Orgs. 🥳 Univer…" at bounding box center [650, 366] width 1301 height 733
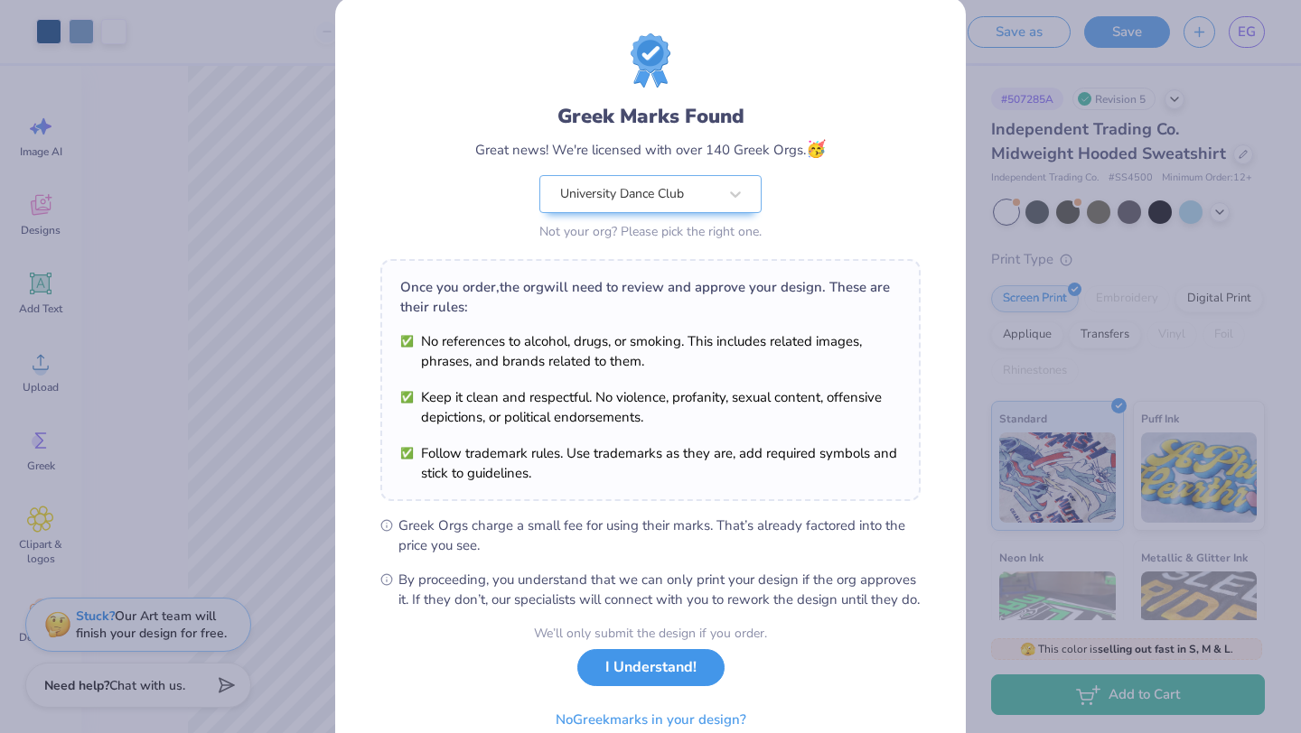
click at [652, 686] on button "I Understand!" at bounding box center [650, 667] width 147 height 37
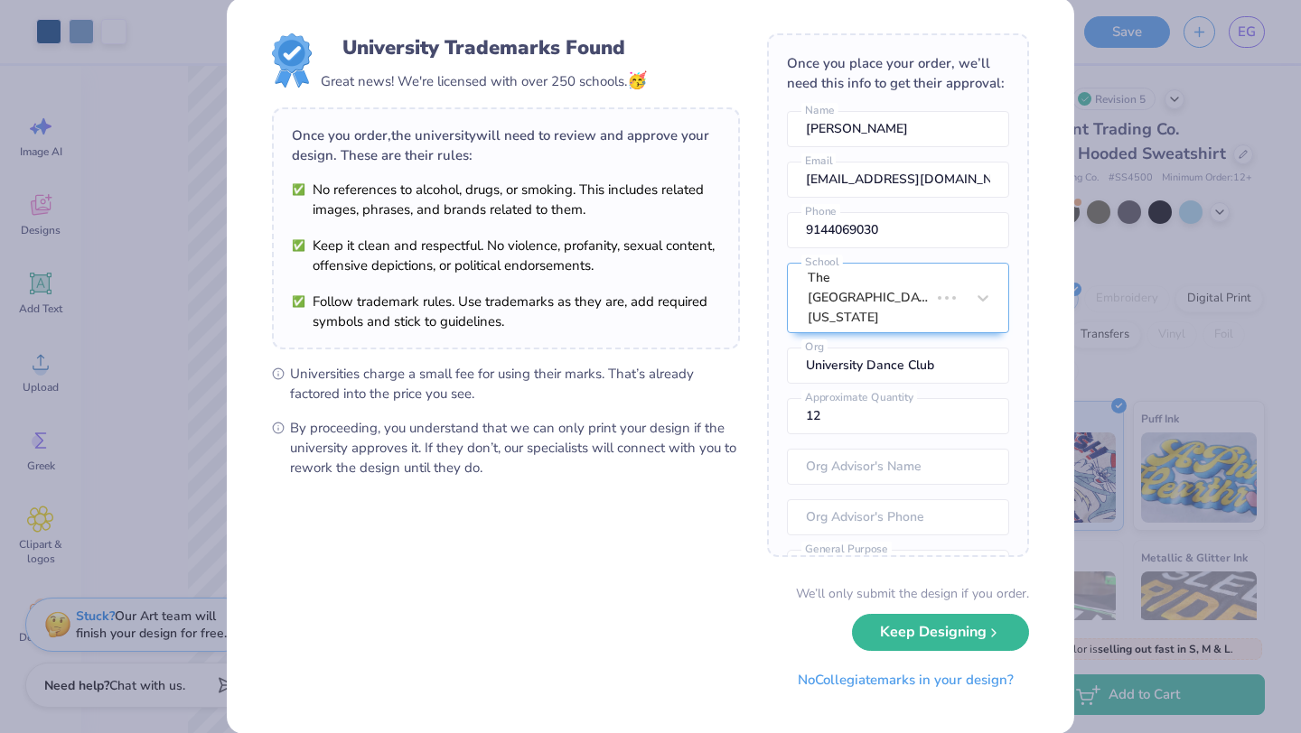
scroll to position [0, 0]
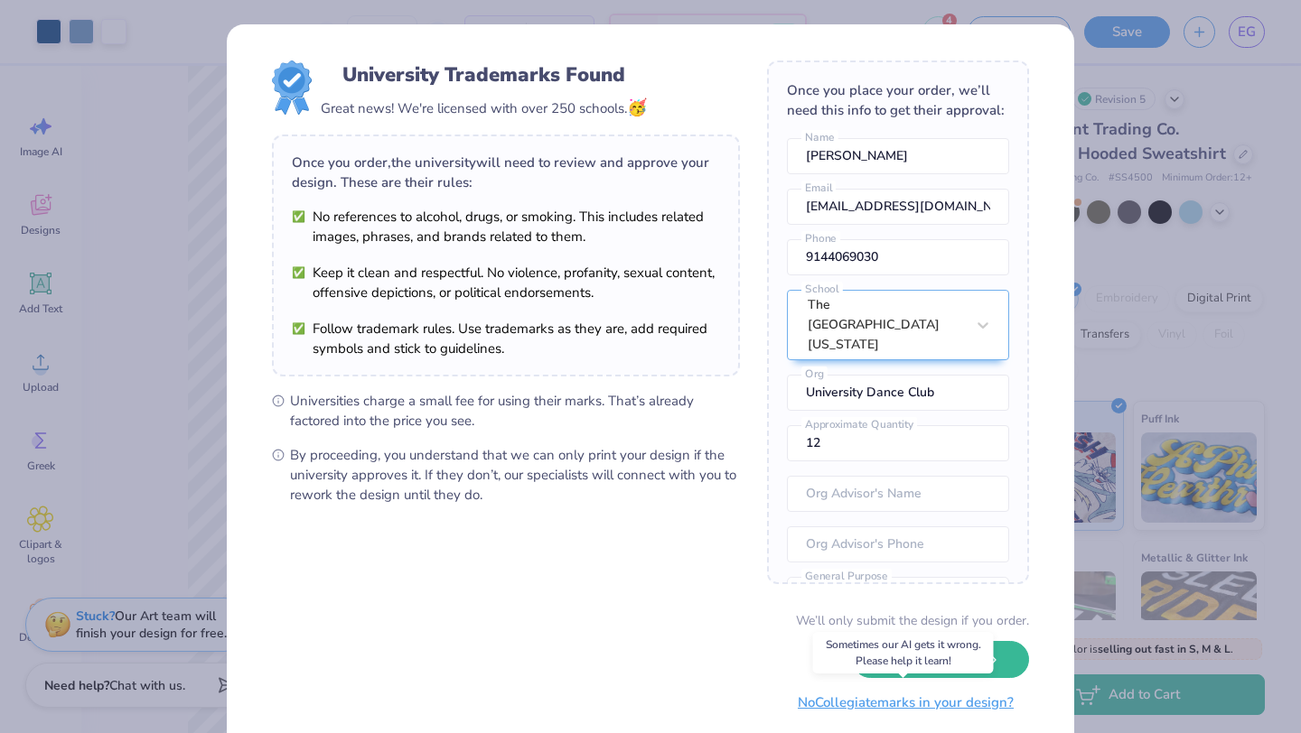
click at [960, 701] on button "No Collegiate marks in your design?" at bounding box center [905, 703] width 247 height 37
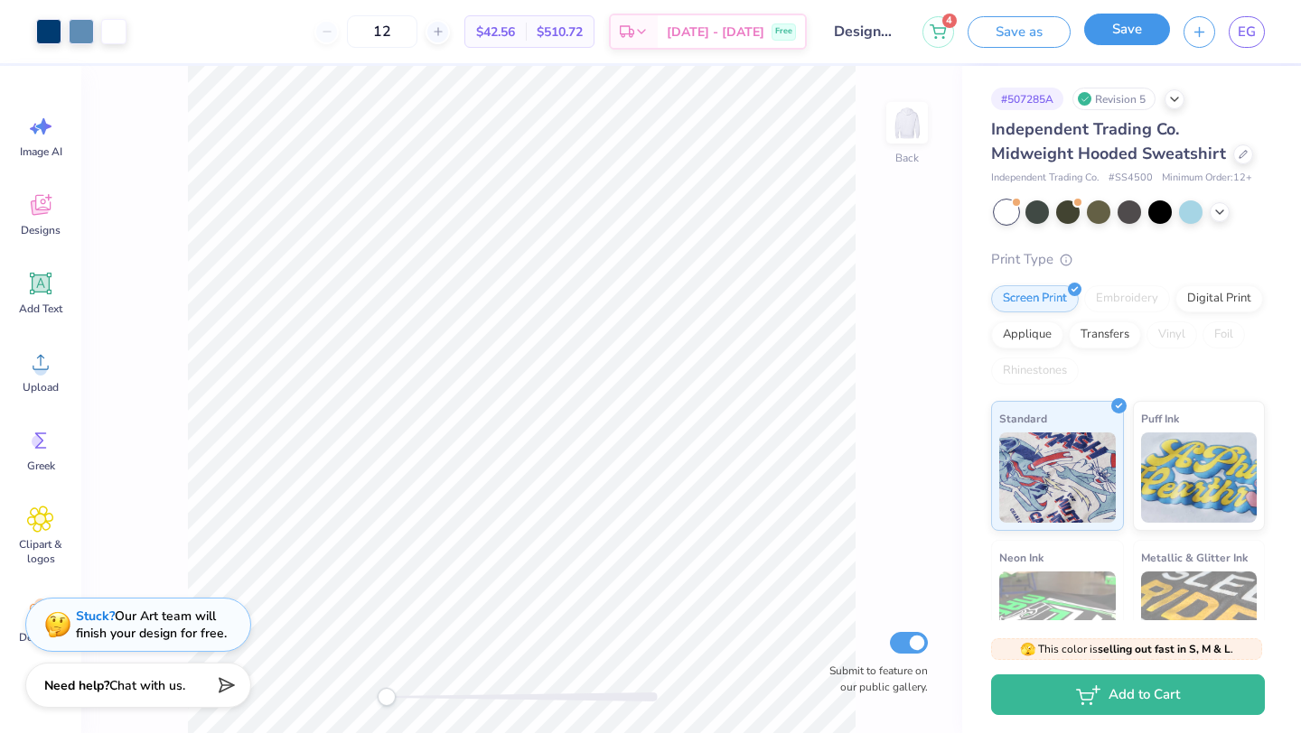
click at [1117, 34] on button "Save" at bounding box center [1127, 30] width 86 height 32
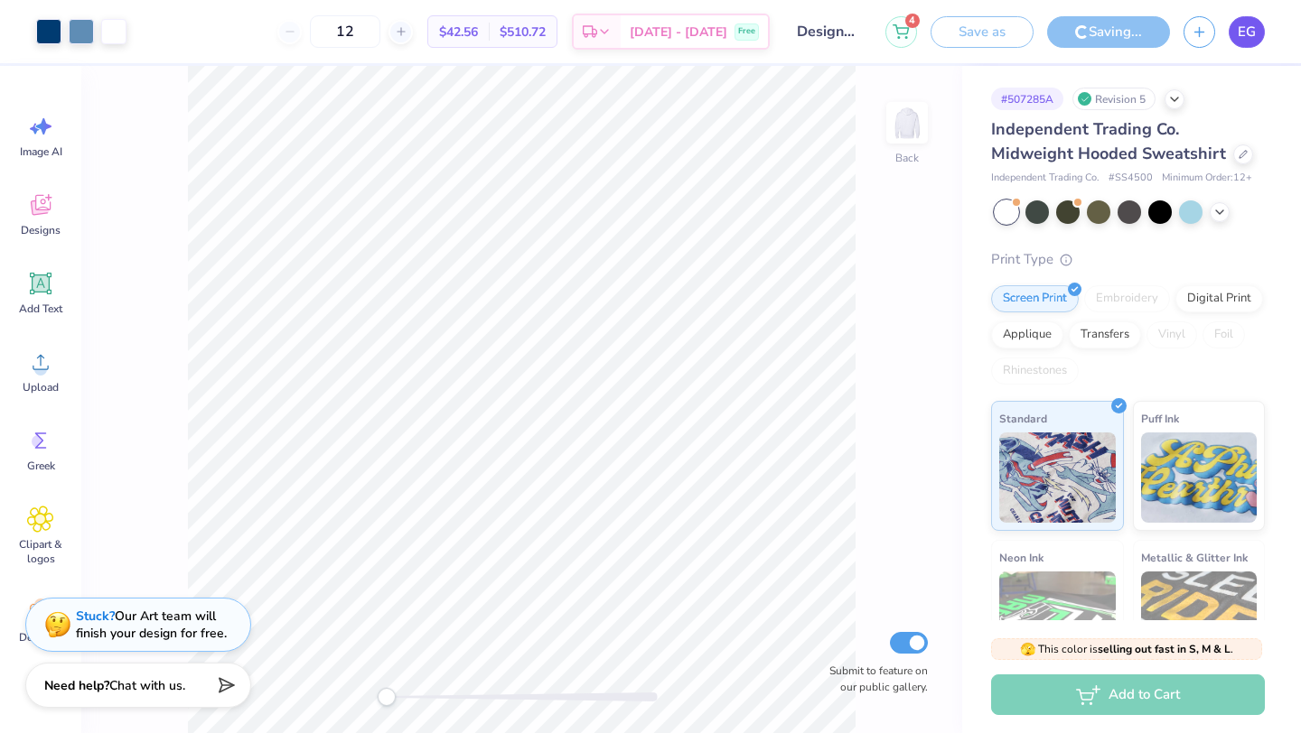
click at [1252, 31] on span "EG" at bounding box center [1246, 32] width 18 height 21
